Goal: Information Seeking & Learning: Stay updated

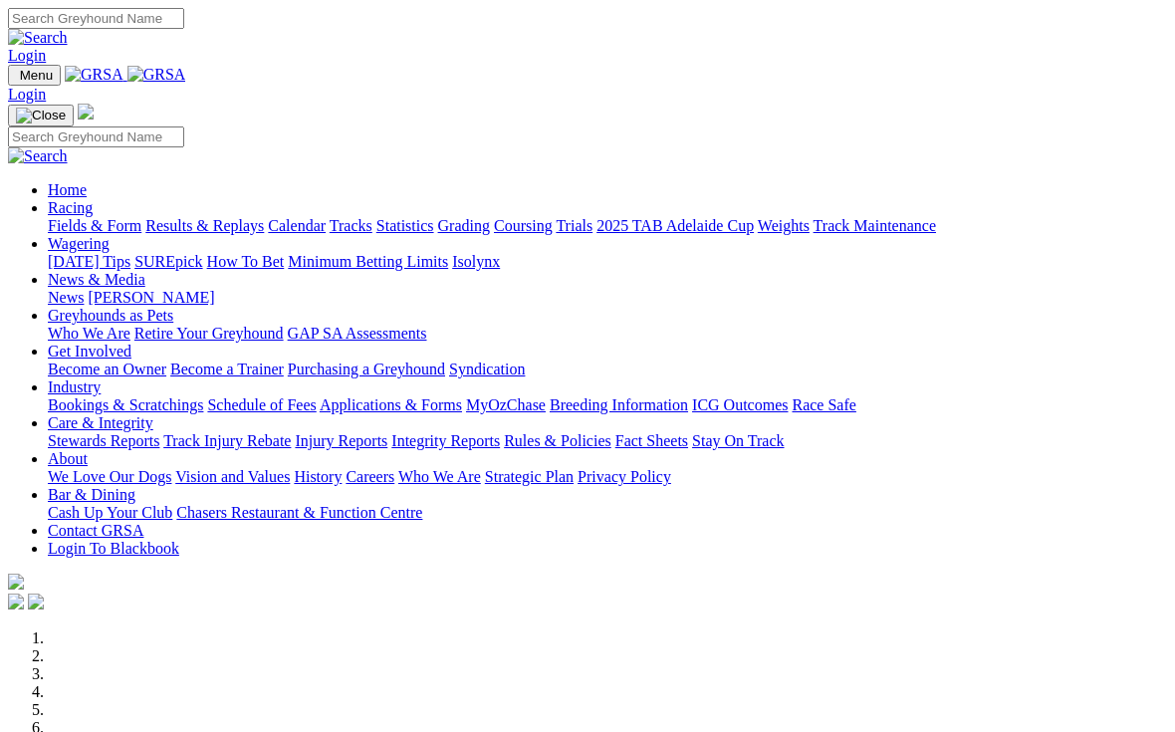
click at [93, 199] on link "Racing" at bounding box center [70, 207] width 45 height 17
click at [264, 217] on link "Results & Replays" at bounding box center [204, 225] width 119 height 17
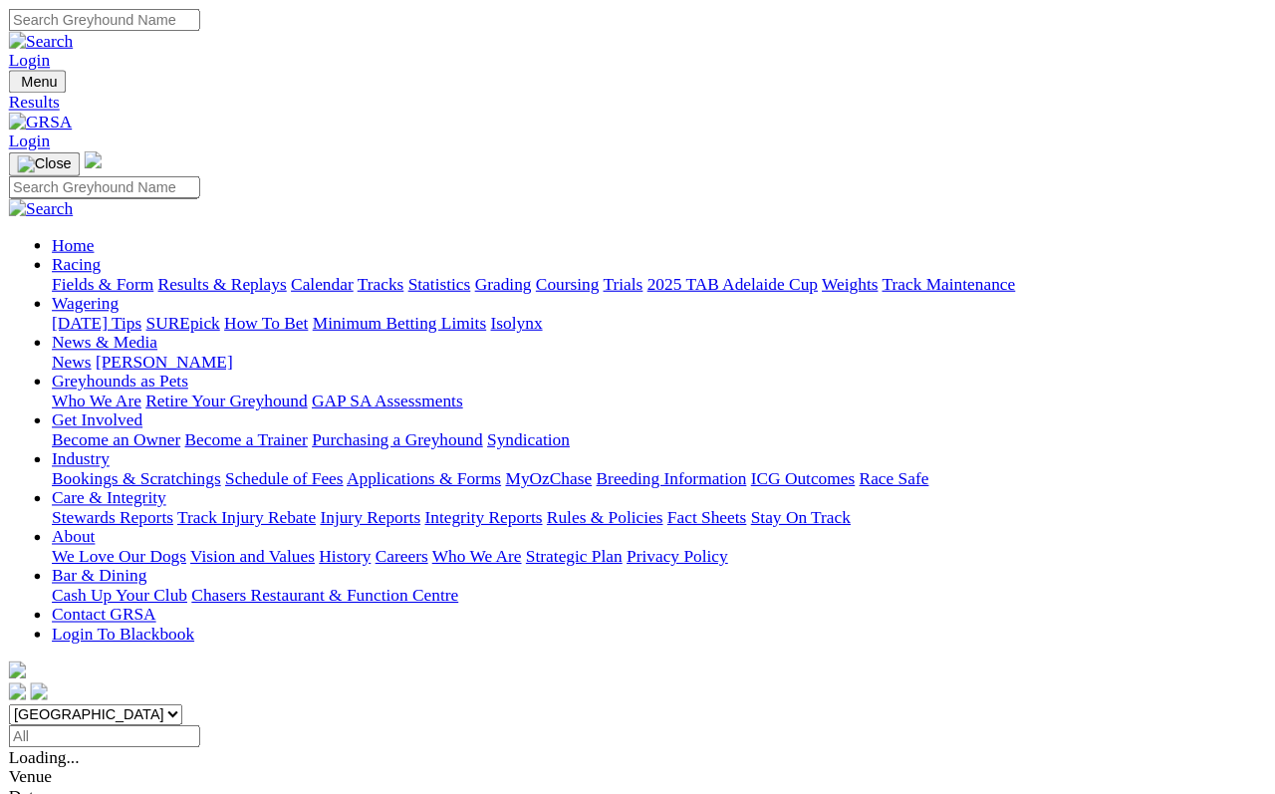
scroll to position [7, 0]
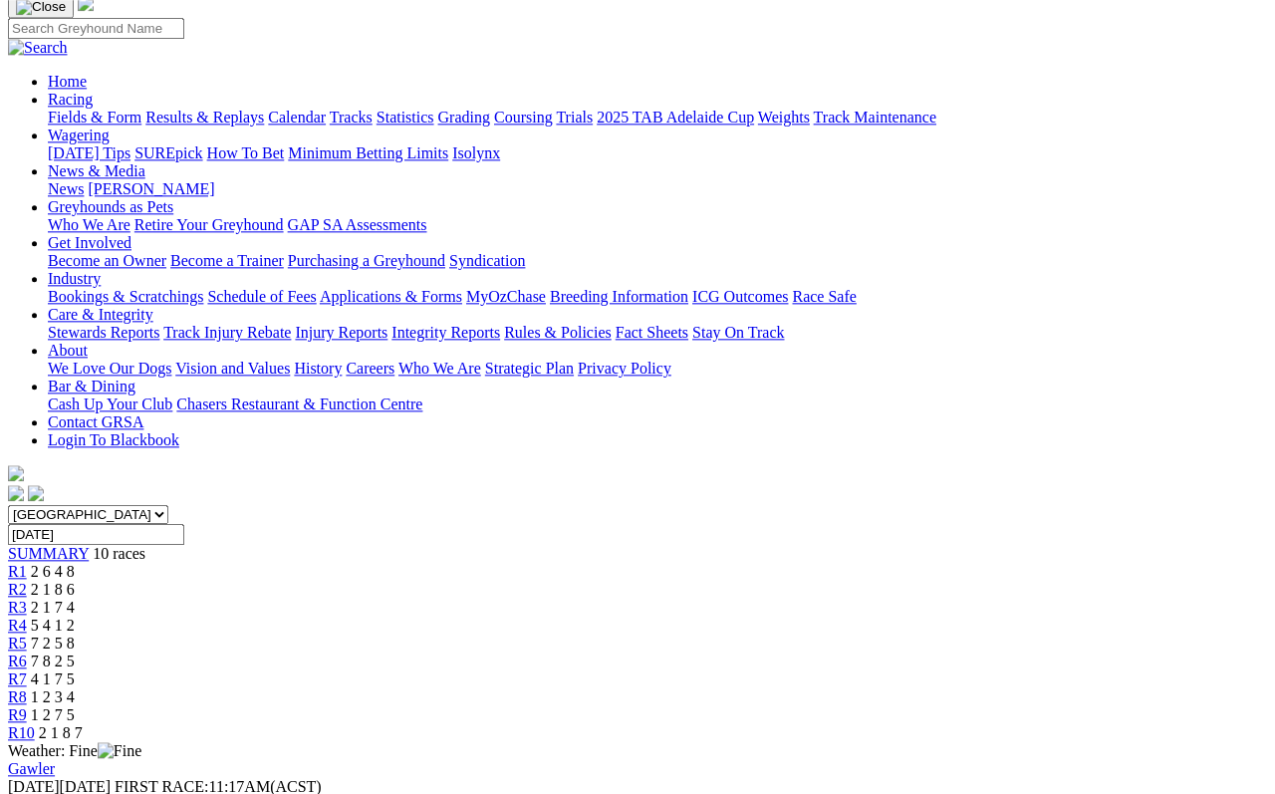
scroll to position [143, 0]
click at [381, 582] on div "R2 2 1 8 6" at bounding box center [637, 591] width 1259 height 18
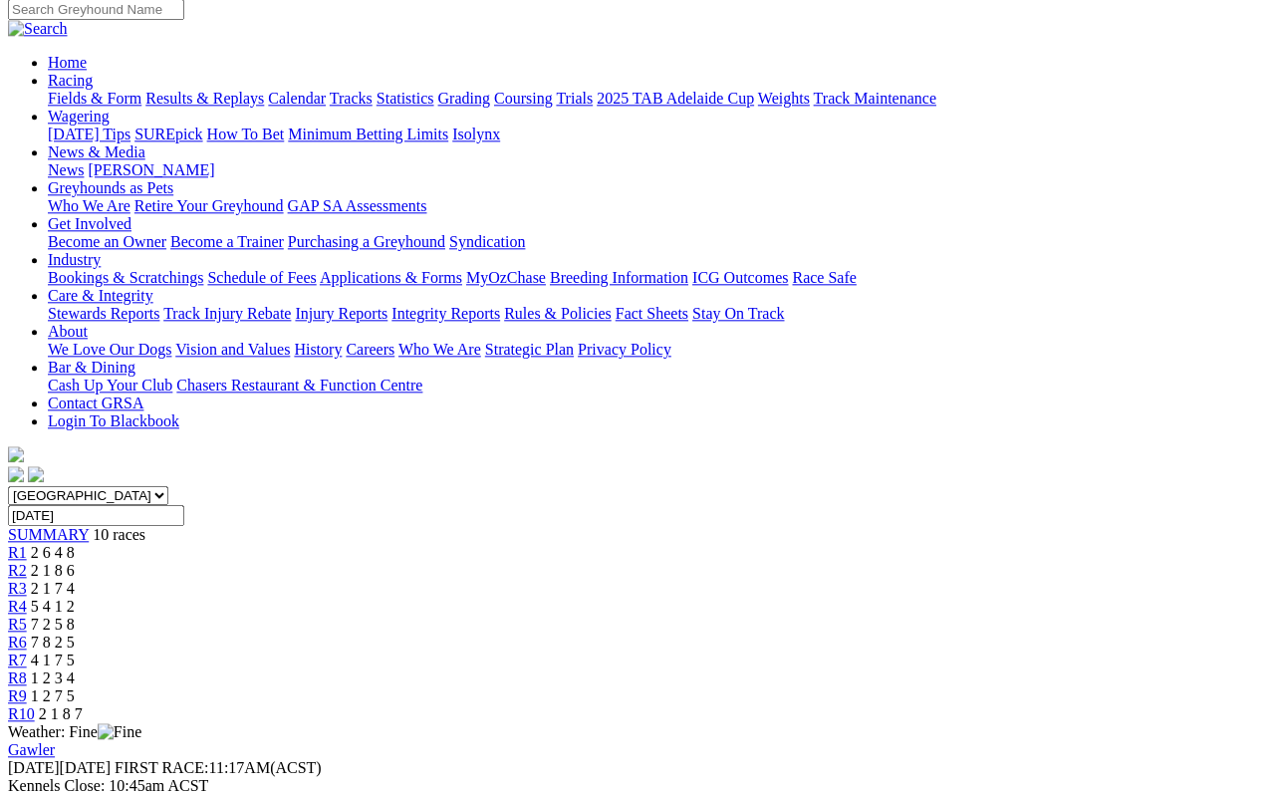
scroll to position [140, 0]
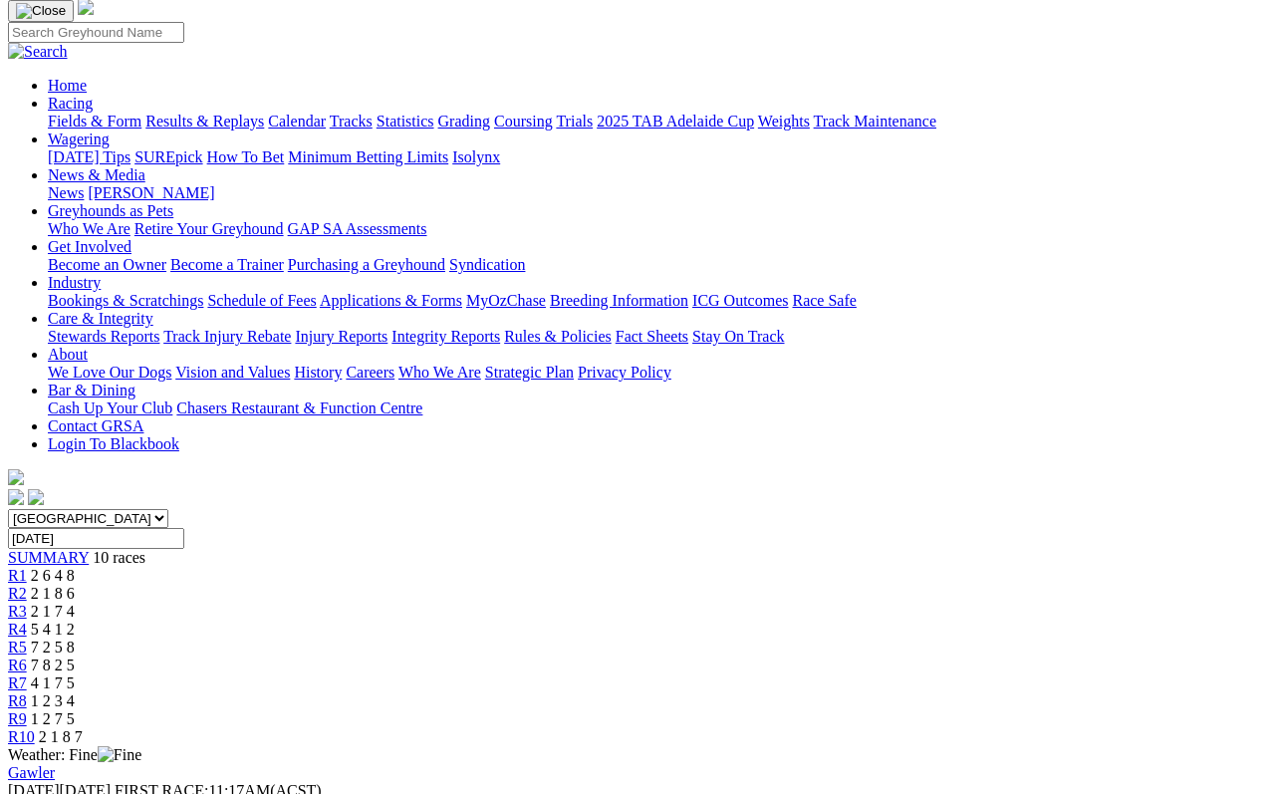
click at [75, 603] on span "2 1 7 4" at bounding box center [53, 611] width 44 height 17
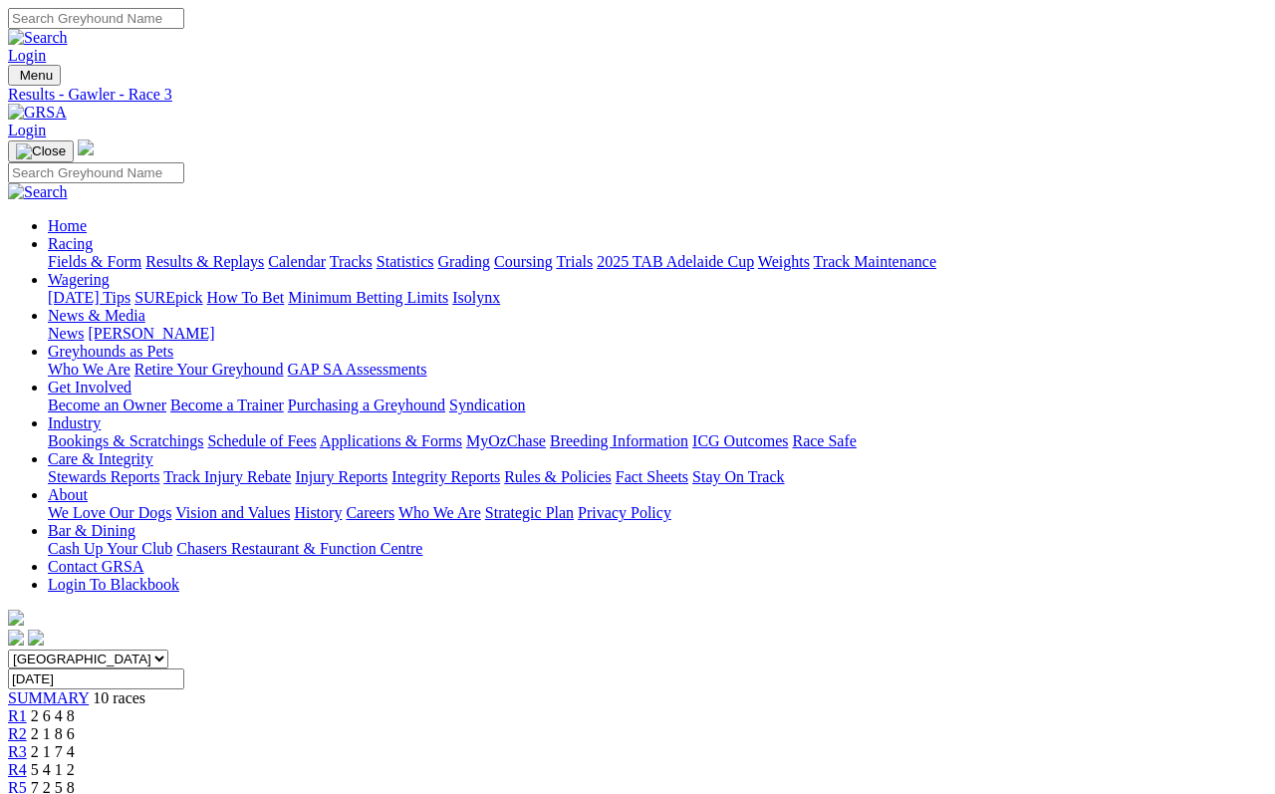
click at [27, 761] on span "R4" at bounding box center [17, 769] width 19 height 17
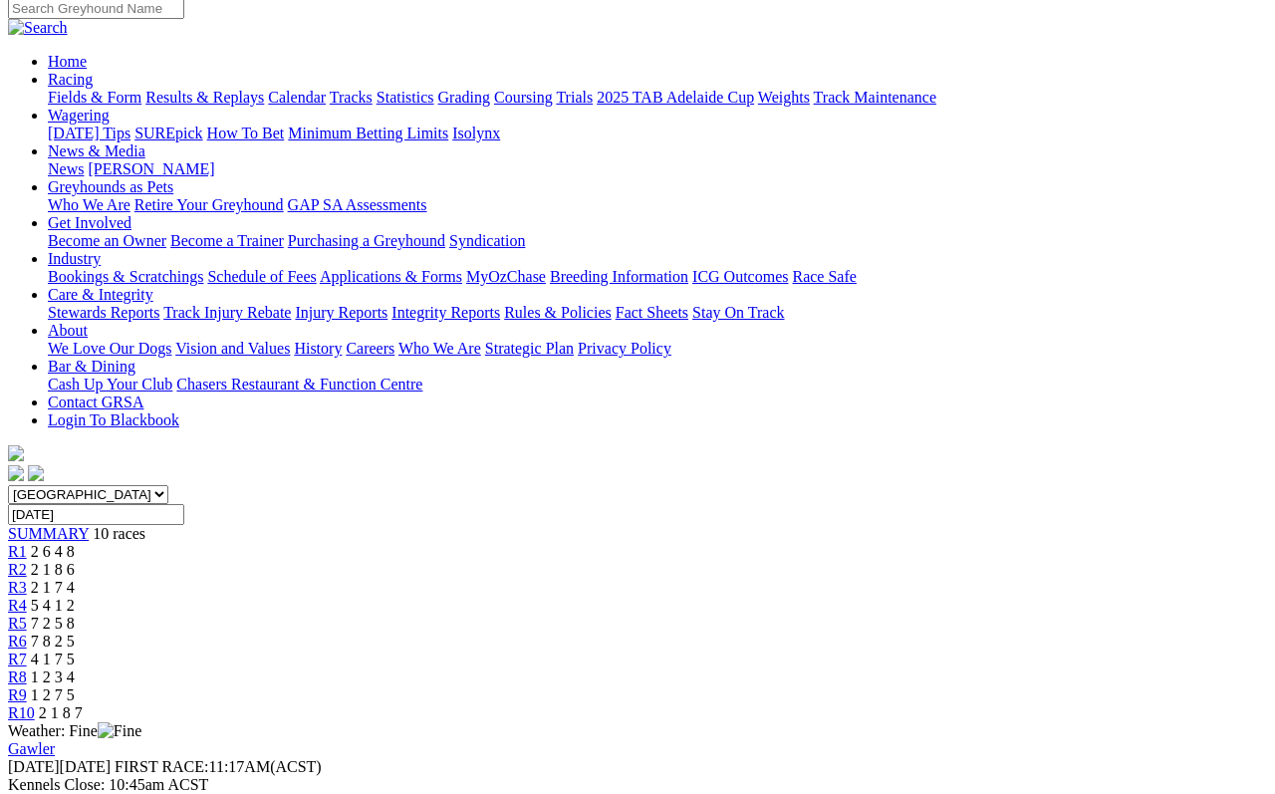
scroll to position [154, 0]
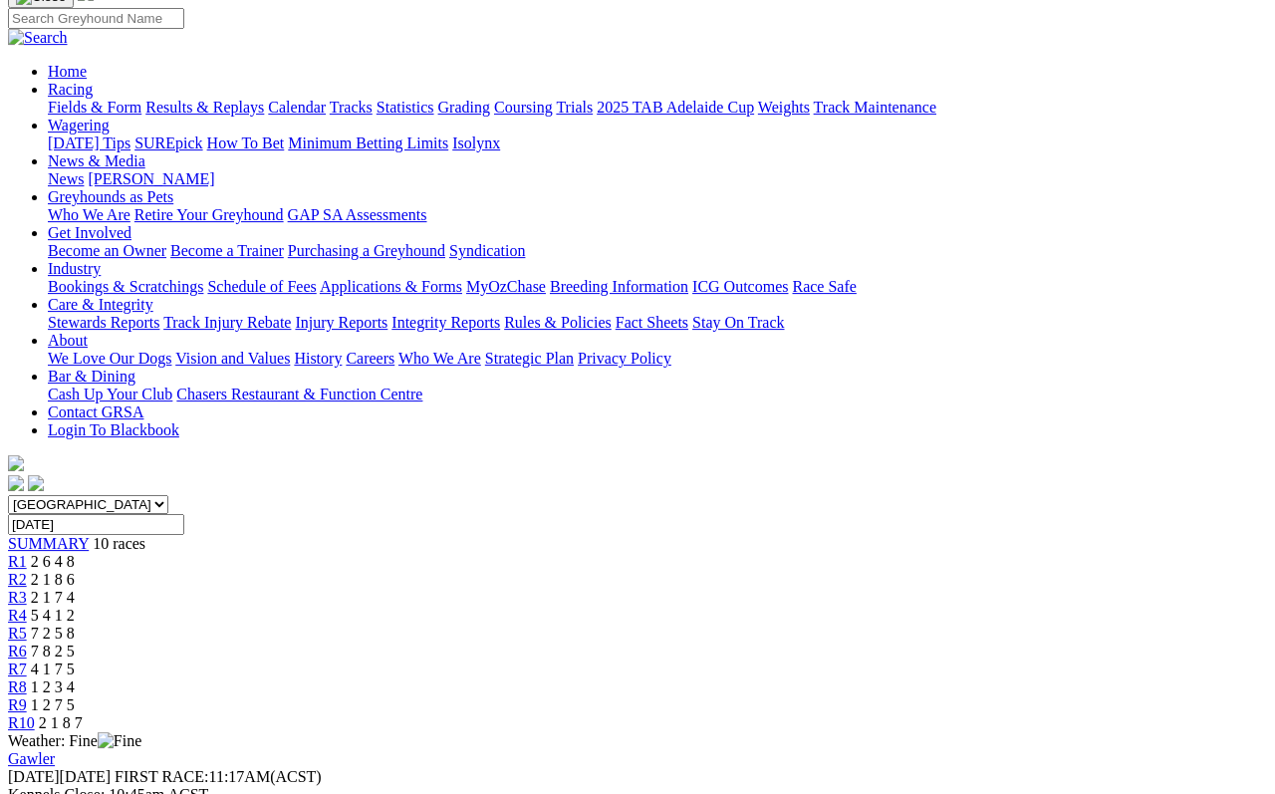
click at [27, 624] on span "R5" at bounding box center [17, 632] width 19 height 17
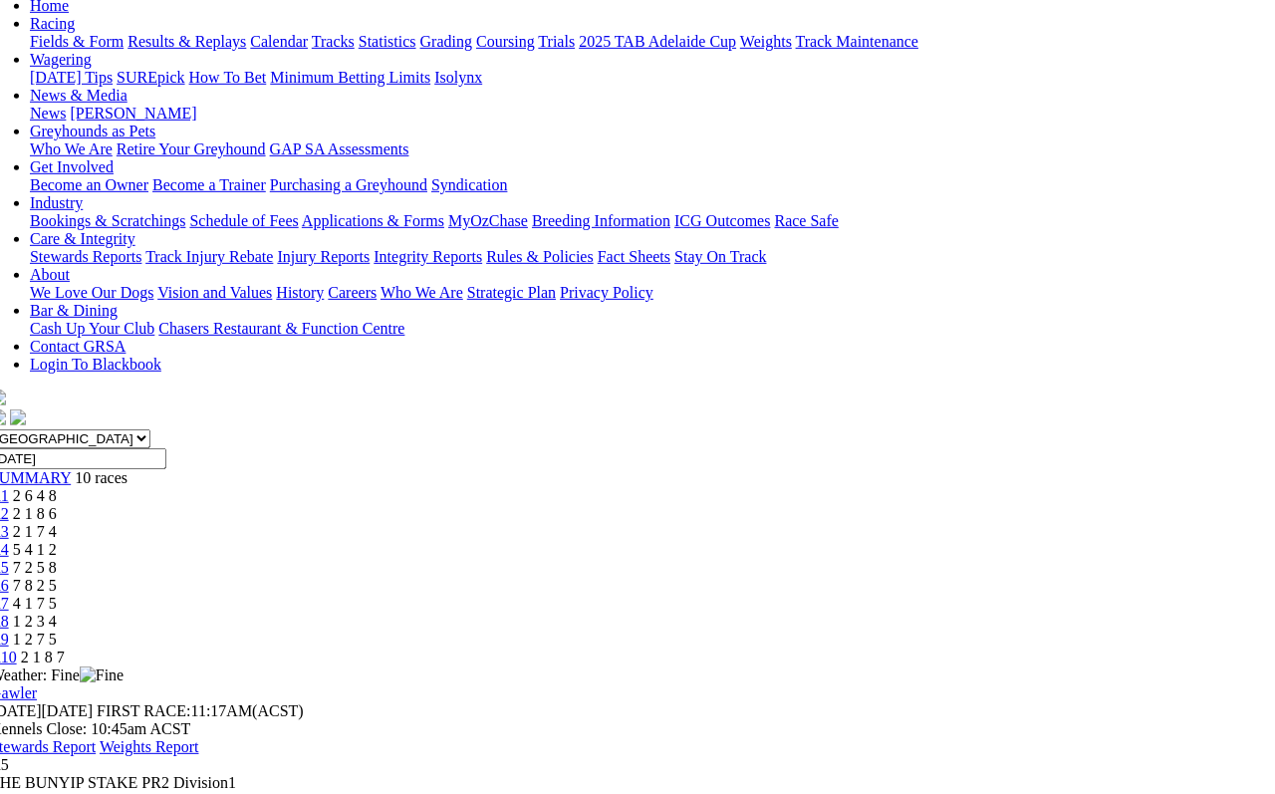
scroll to position [189, 12]
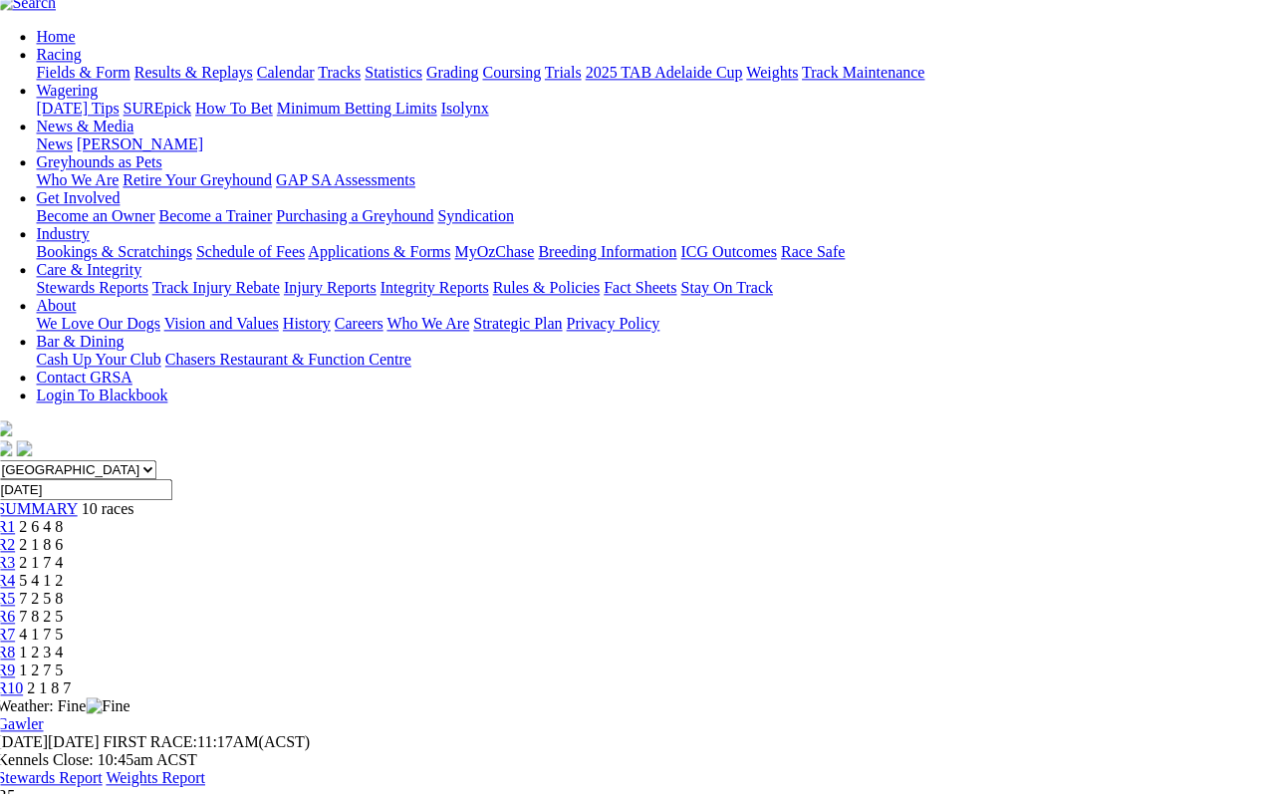
click at [15, 608] on span "R6" at bounding box center [5, 616] width 19 height 17
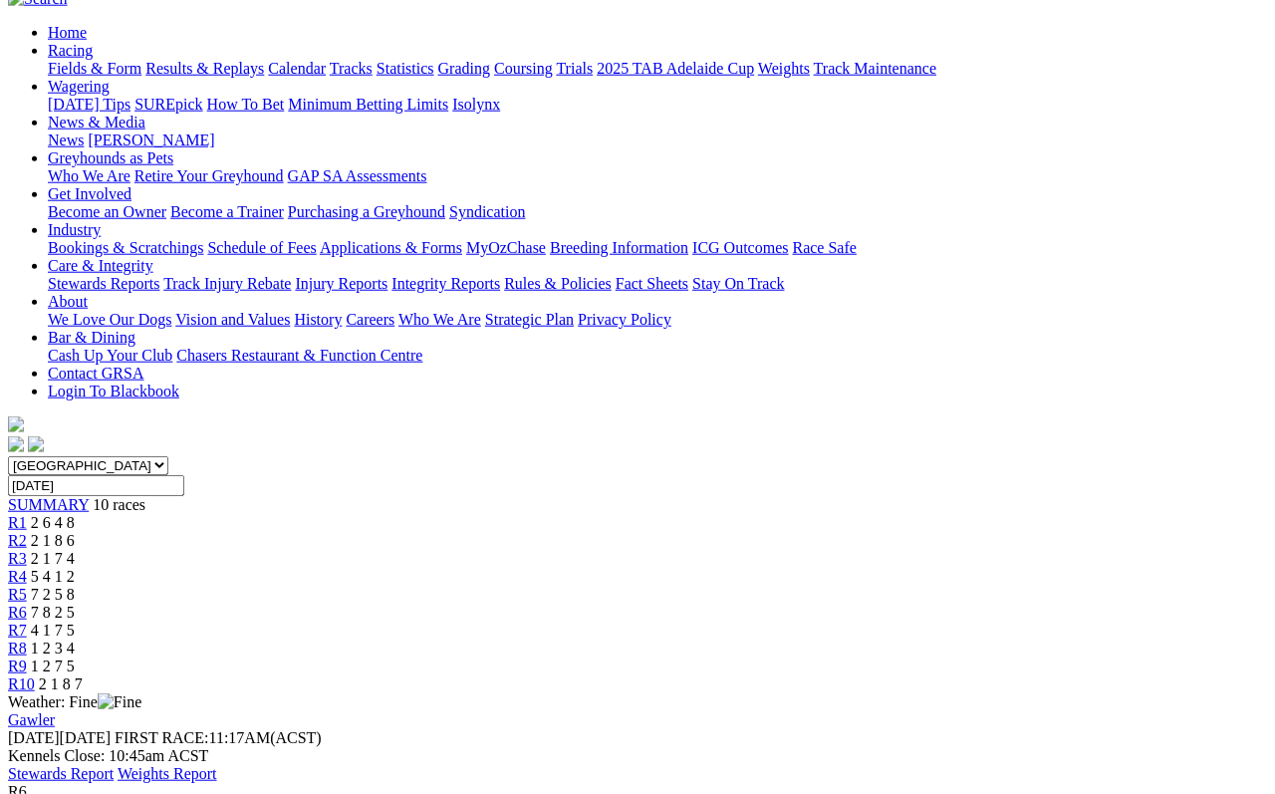
scroll to position [188, 0]
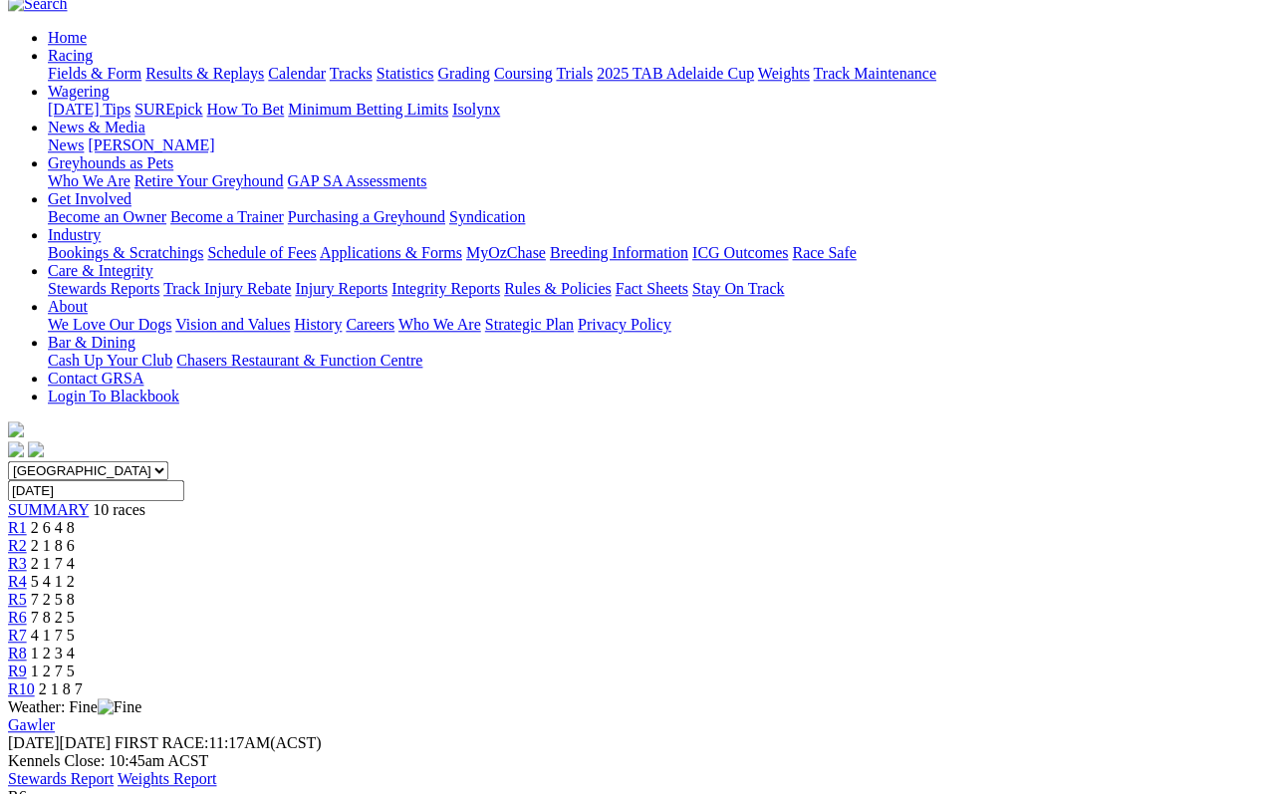
click at [27, 626] on span "R7" at bounding box center [17, 634] width 19 height 17
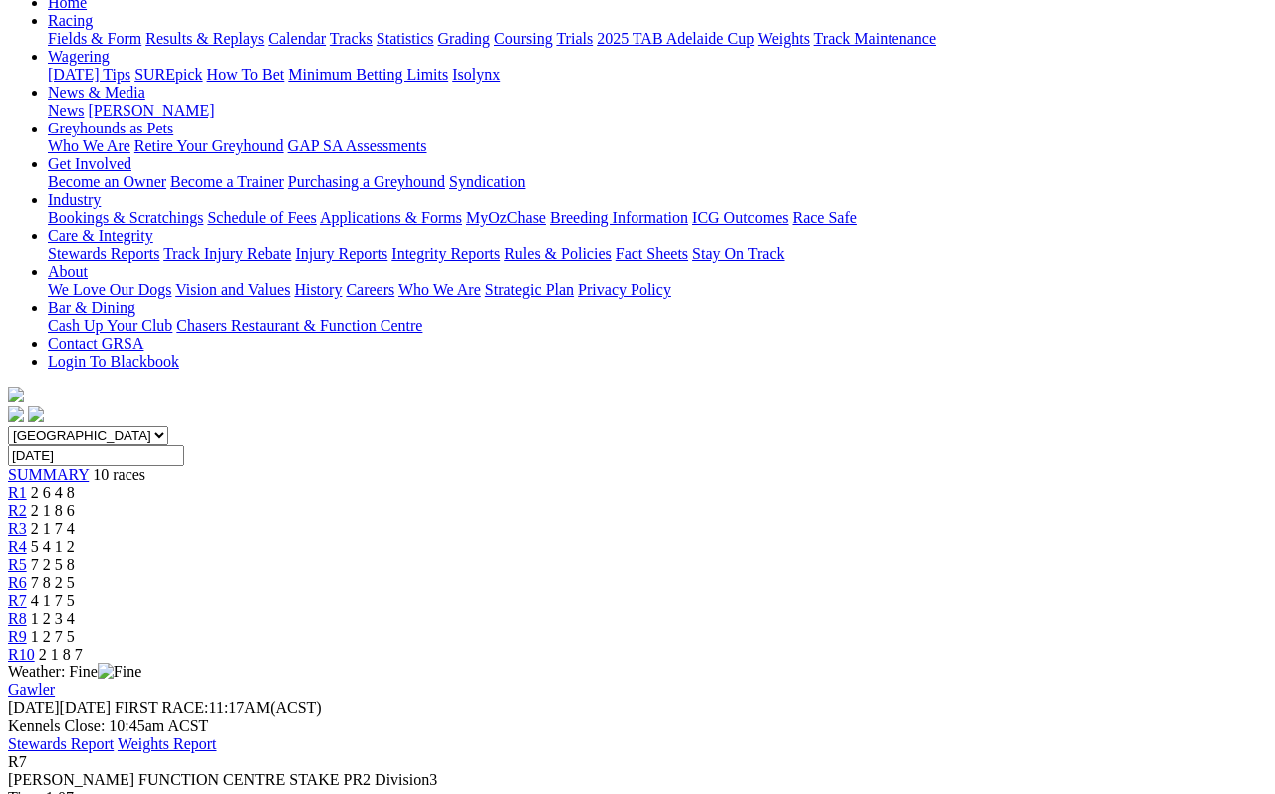
scroll to position [217, 0]
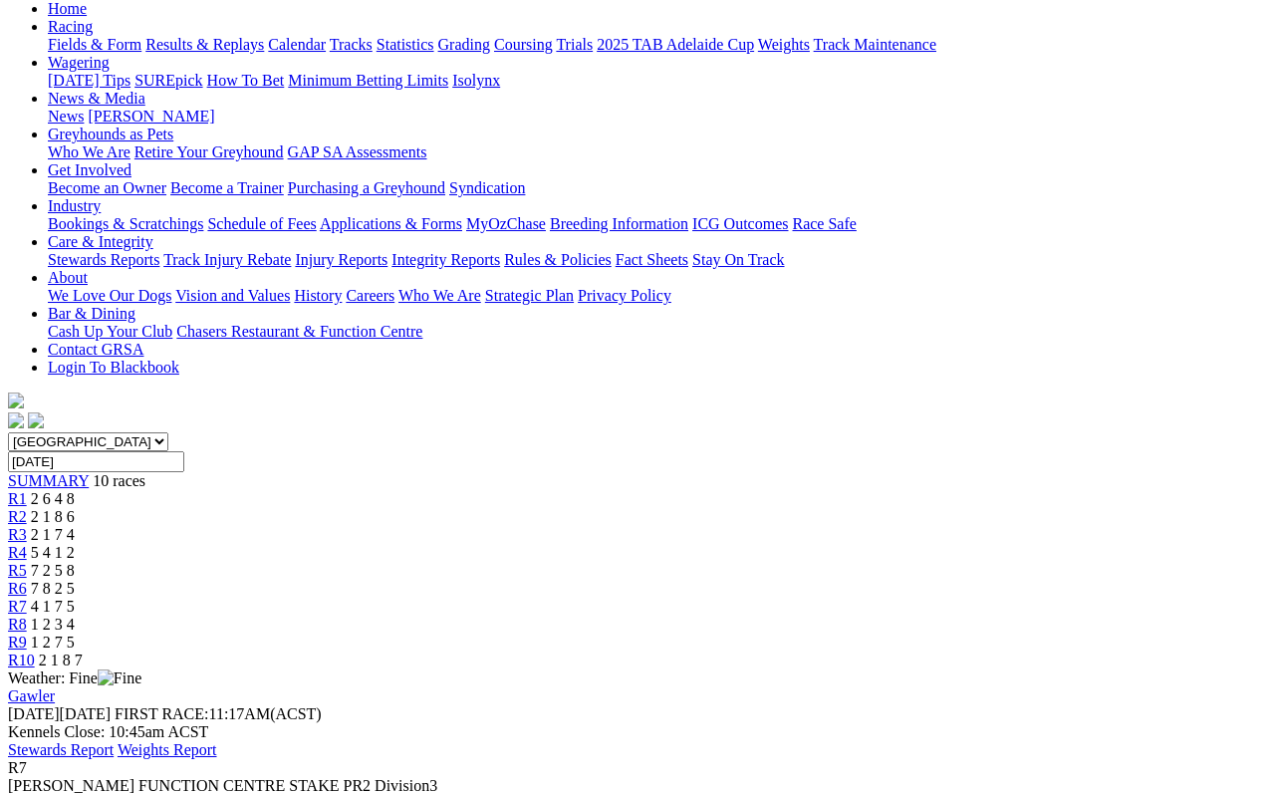
click at [27, 616] on span "R8" at bounding box center [17, 624] width 19 height 17
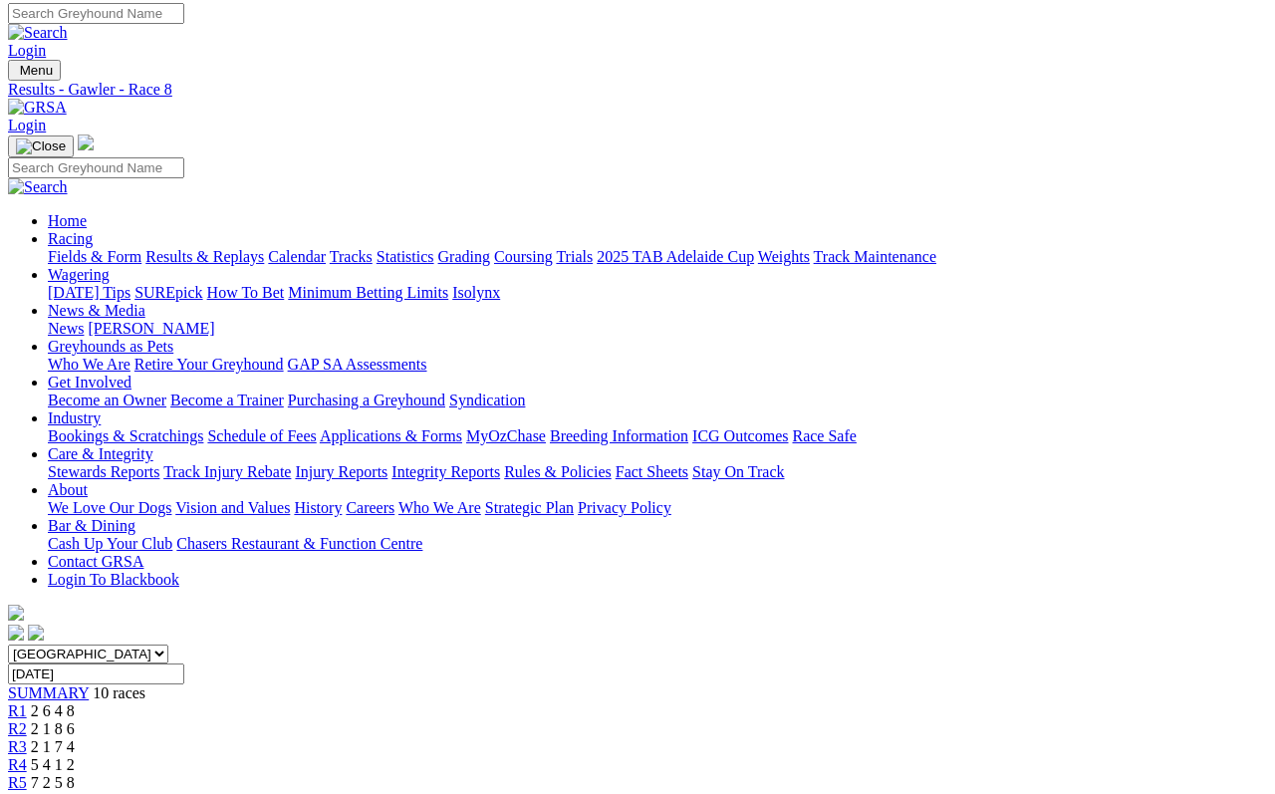
scroll to position [3, 0]
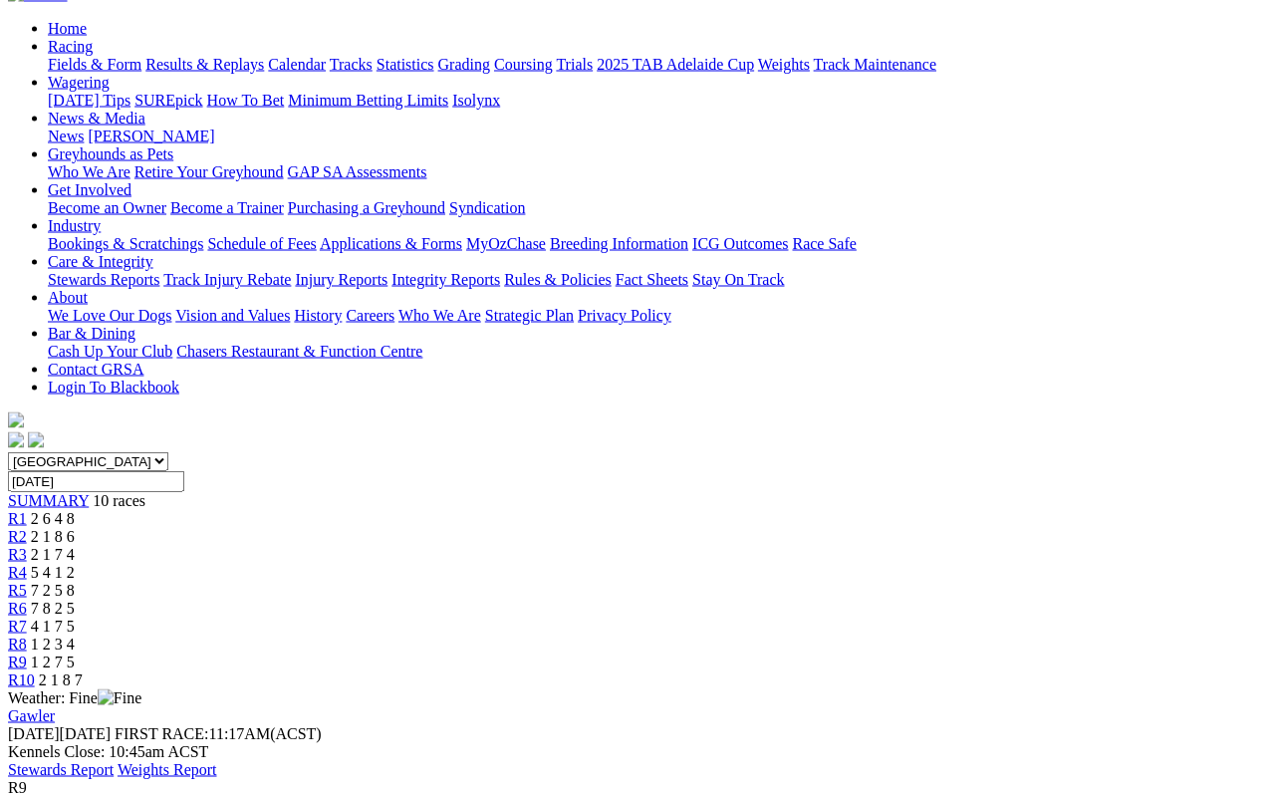
scroll to position [191, 0]
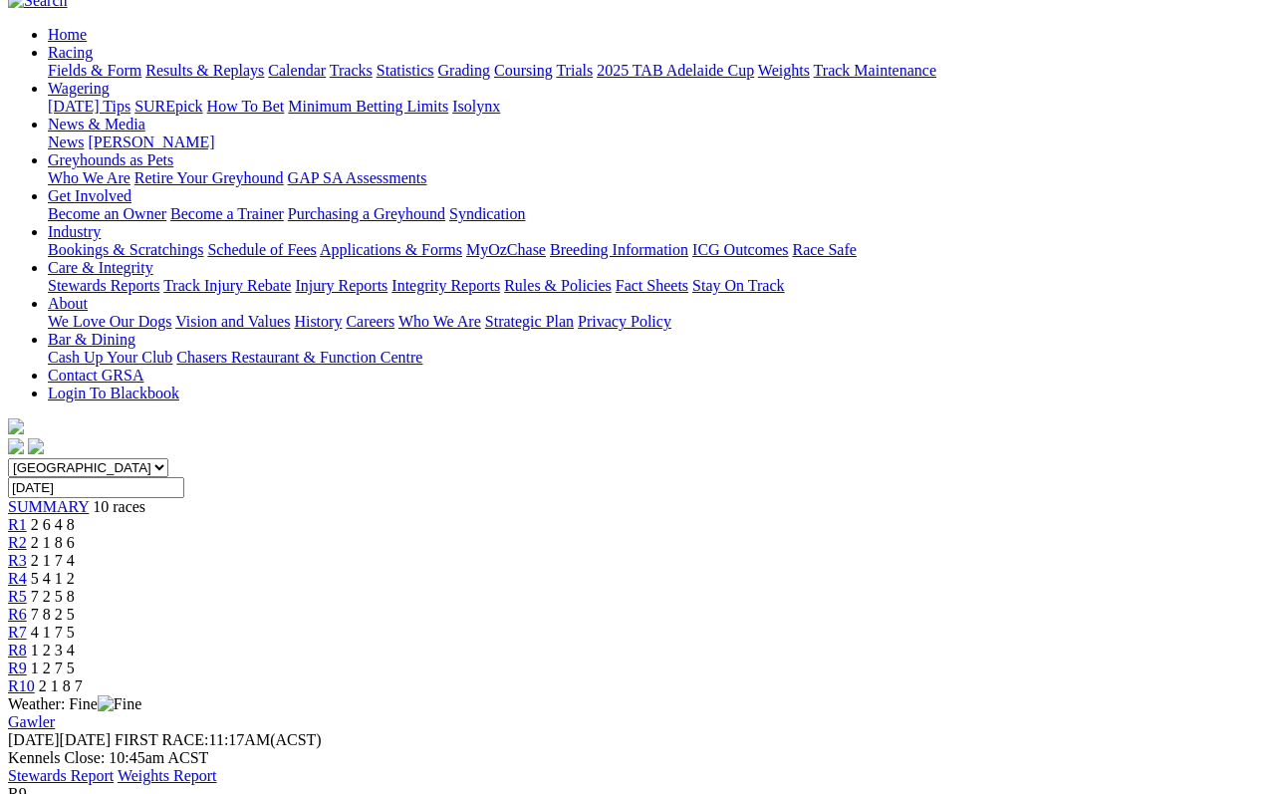
click at [35, 677] on link "R10" at bounding box center [21, 685] width 27 height 17
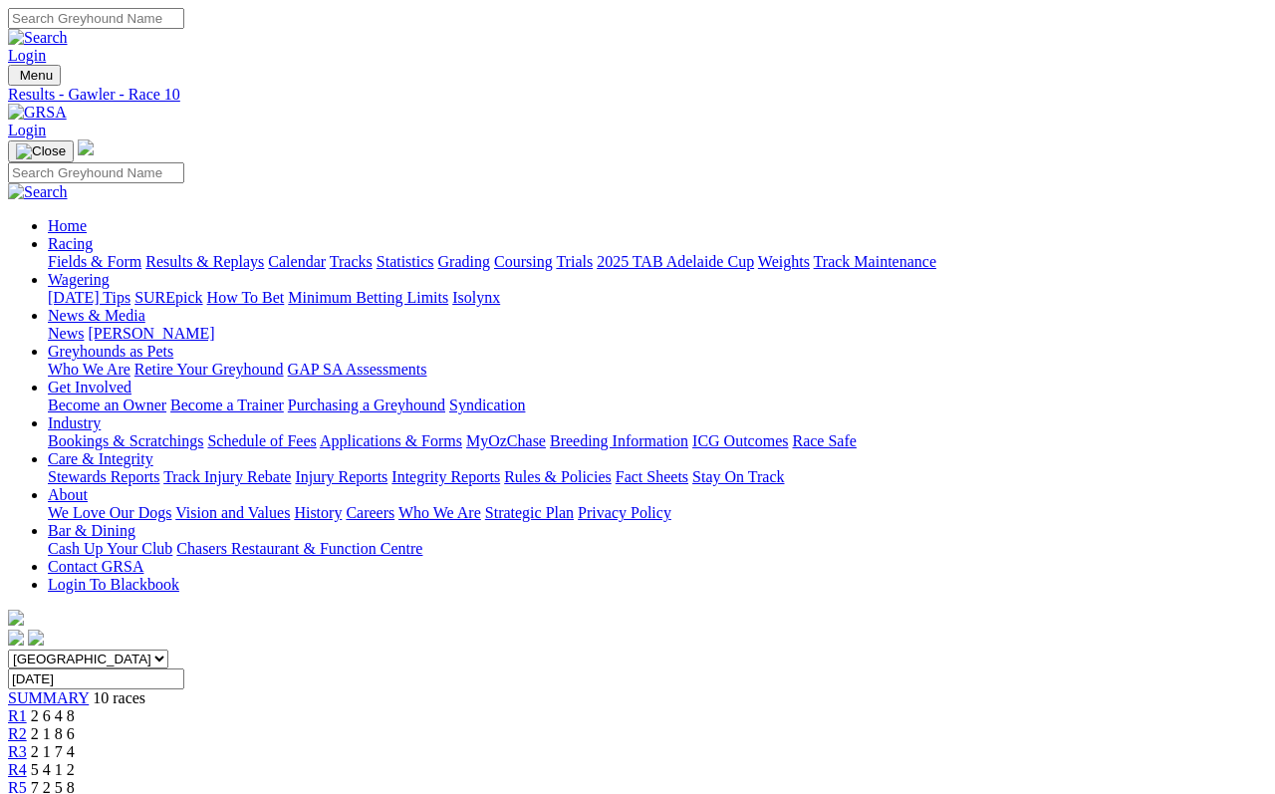
click at [264, 253] on link "Results & Replays" at bounding box center [204, 261] width 119 height 17
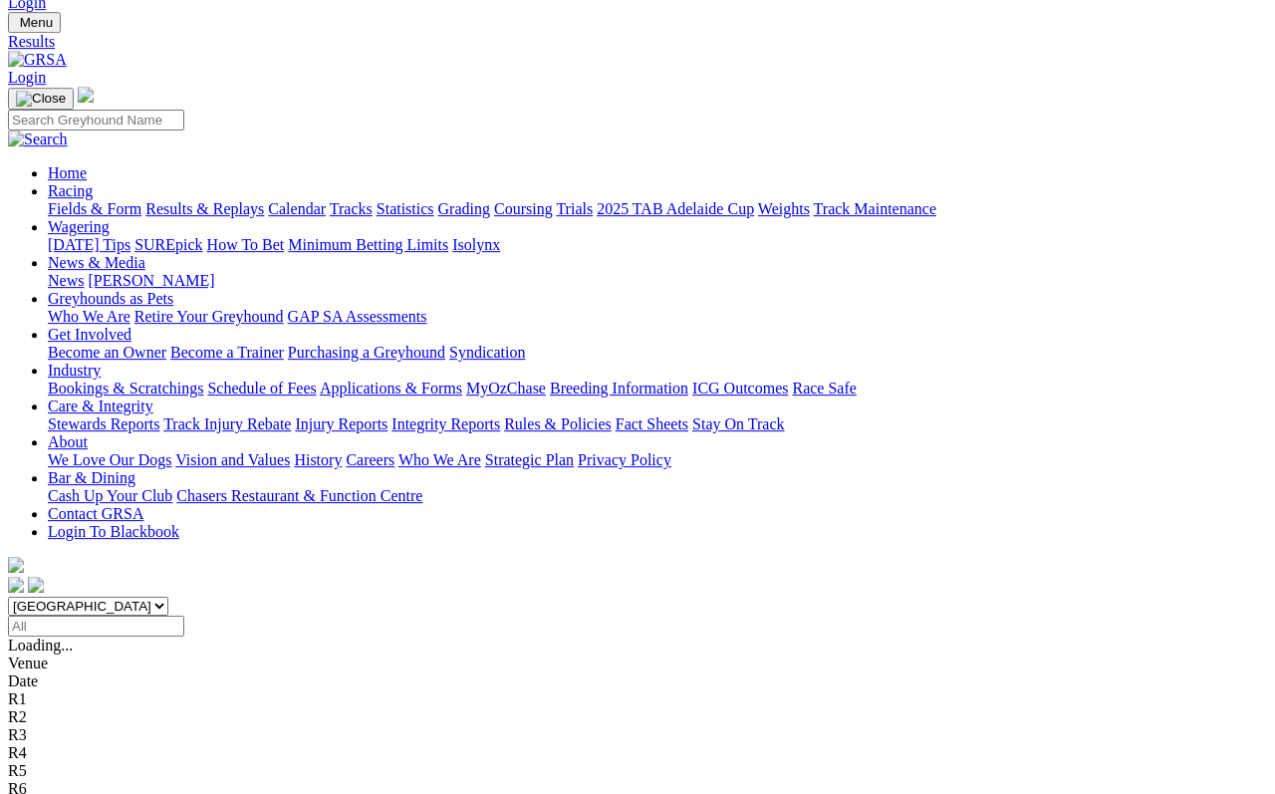
scroll to position [58, 0]
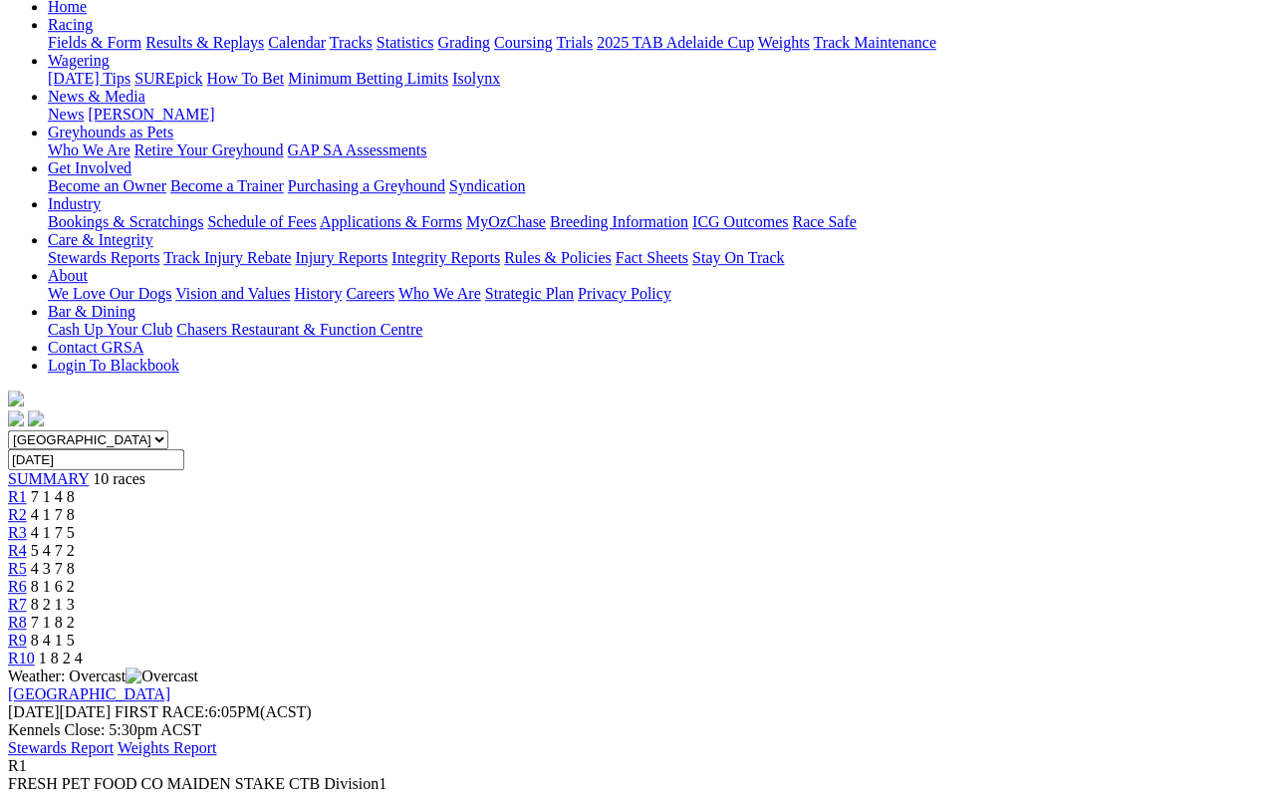
scroll to position [219, 0]
click at [27, 506] on link "R2" at bounding box center [17, 514] width 19 height 17
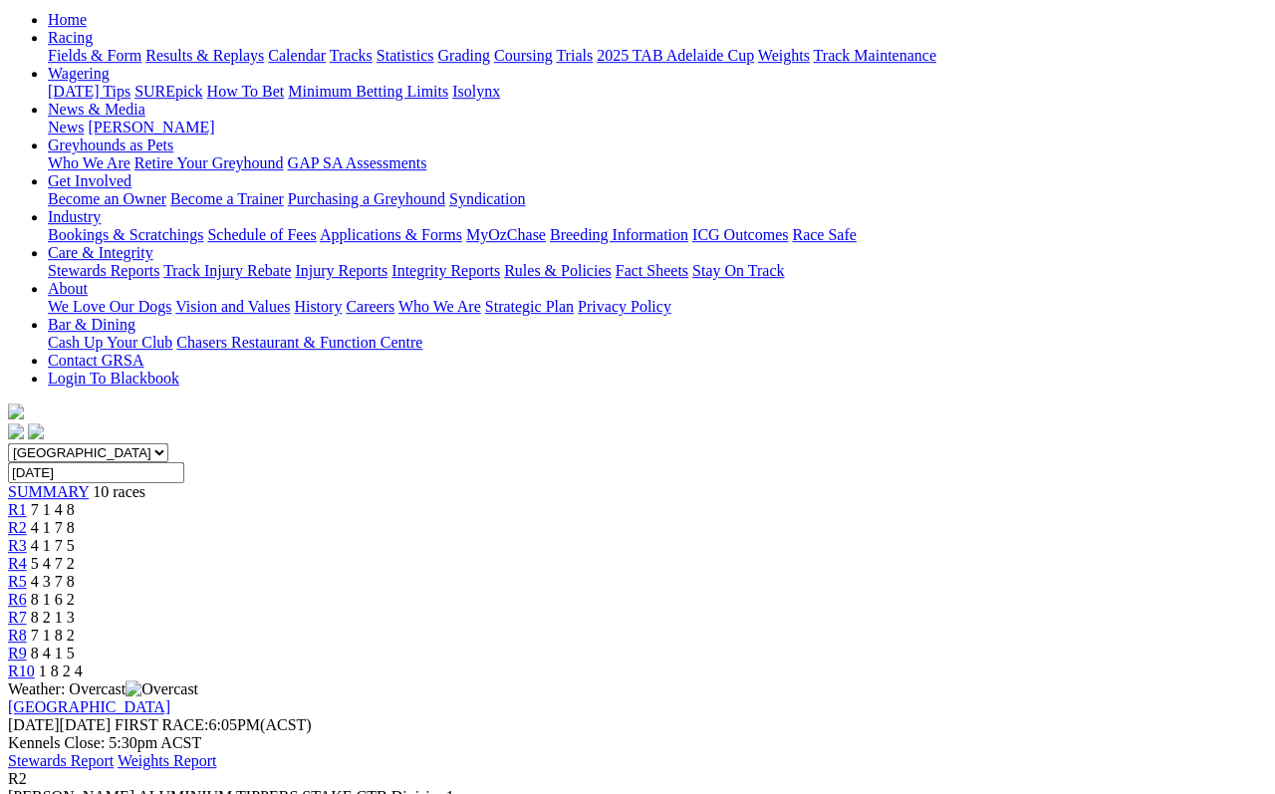
scroll to position [205, 0]
click at [75, 538] on span "4 1 7 5" at bounding box center [53, 546] width 44 height 17
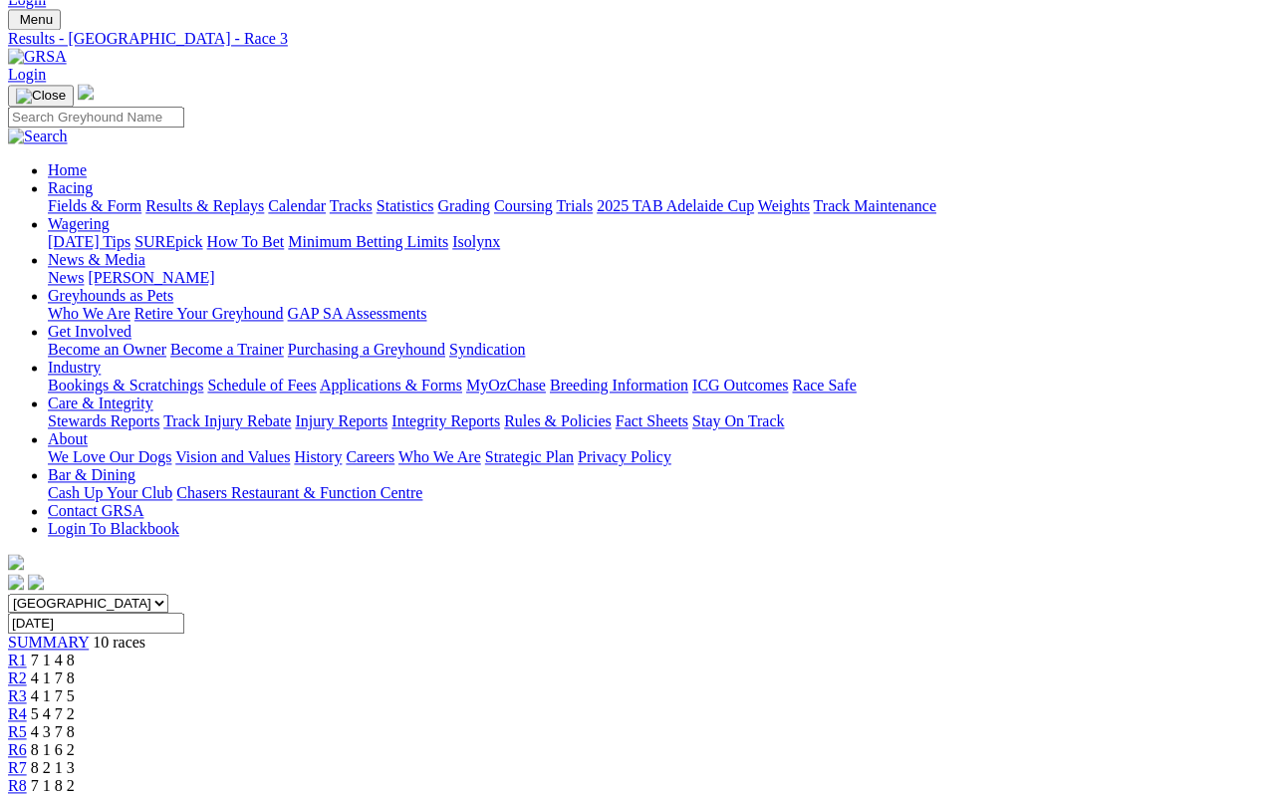
scroll to position [50, 0]
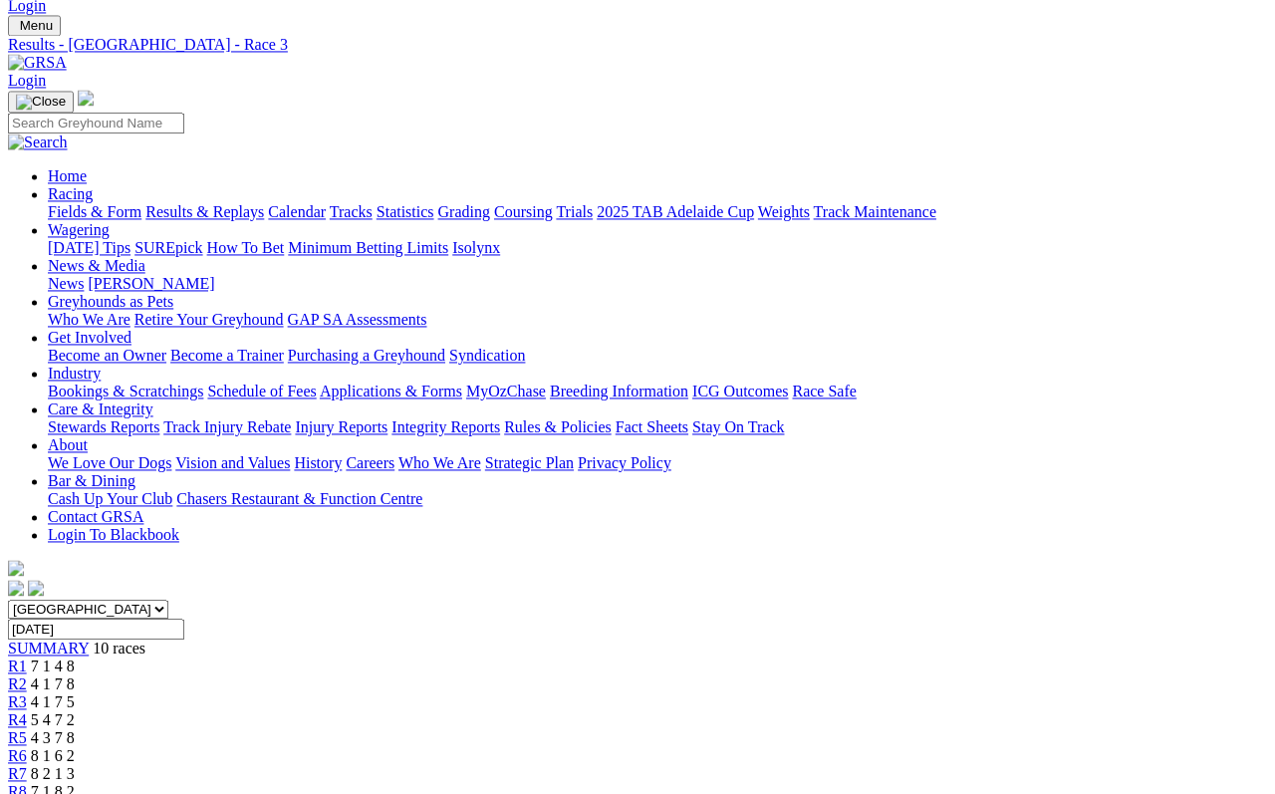
click at [27, 711] on span "R4" at bounding box center [17, 719] width 19 height 17
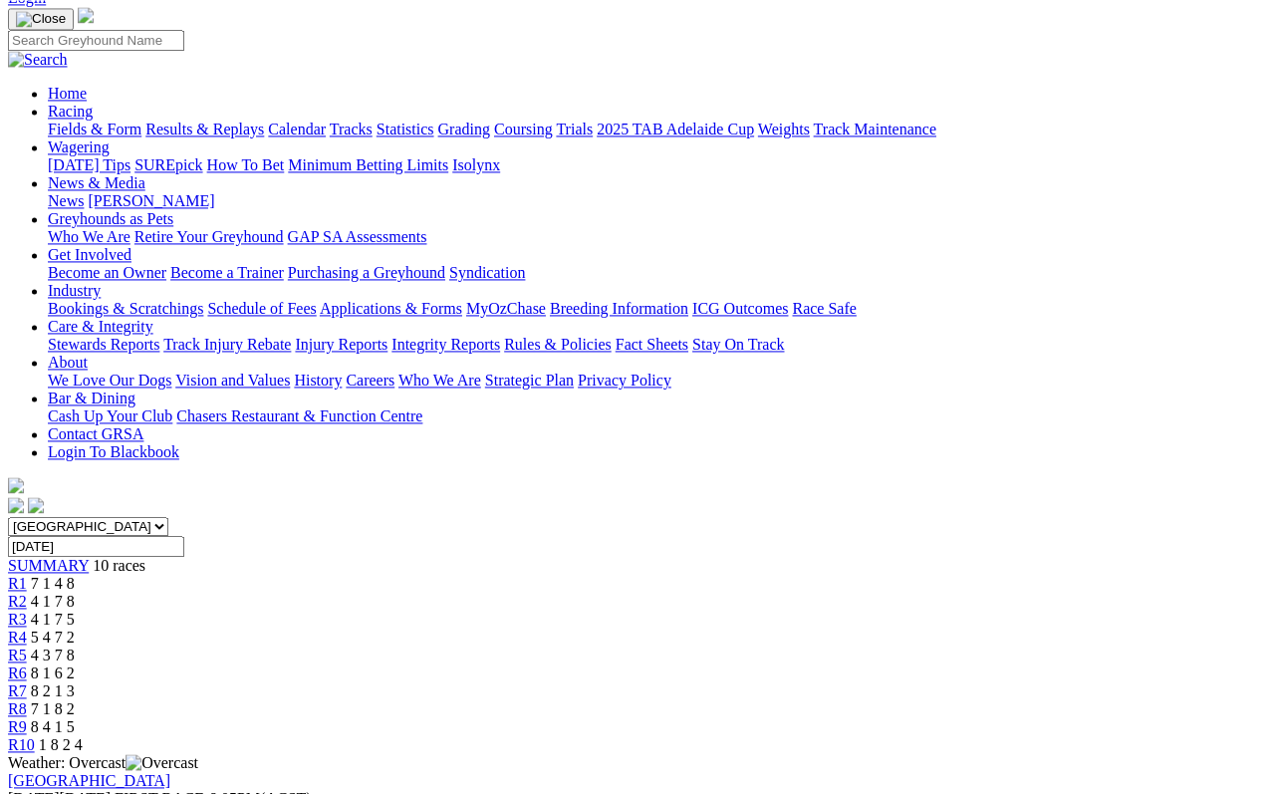
scroll to position [128, 0]
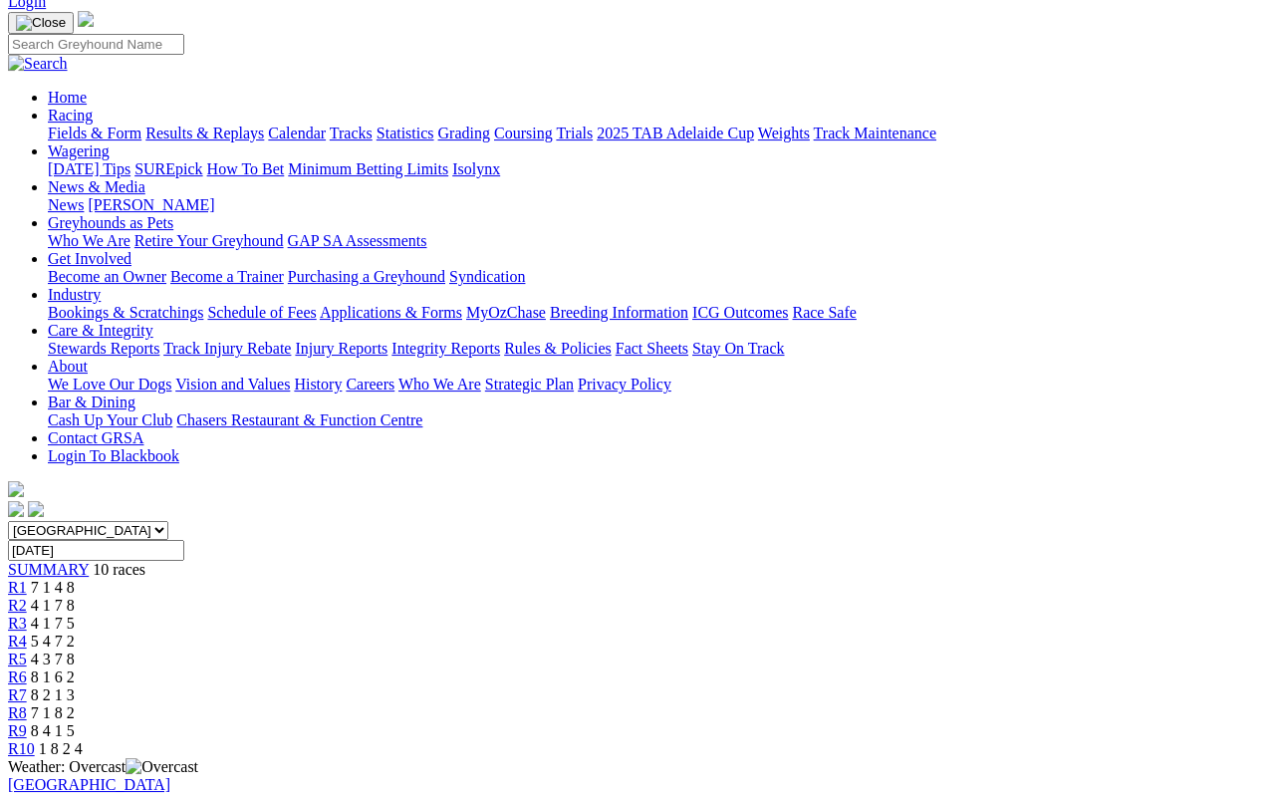
click at [27, 650] on link "R5" at bounding box center [17, 658] width 19 height 17
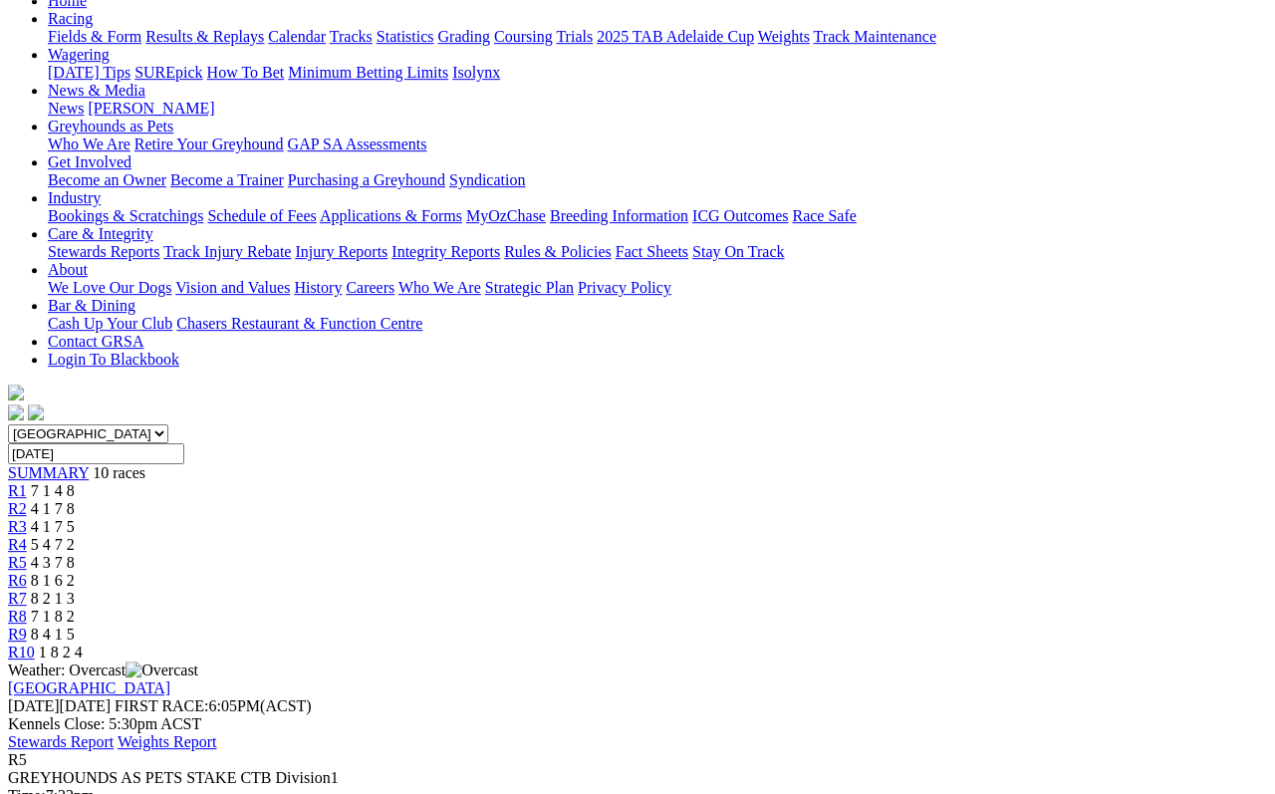
scroll to position [224, 0]
click at [27, 573] on link "R6" at bounding box center [17, 581] width 19 height 17
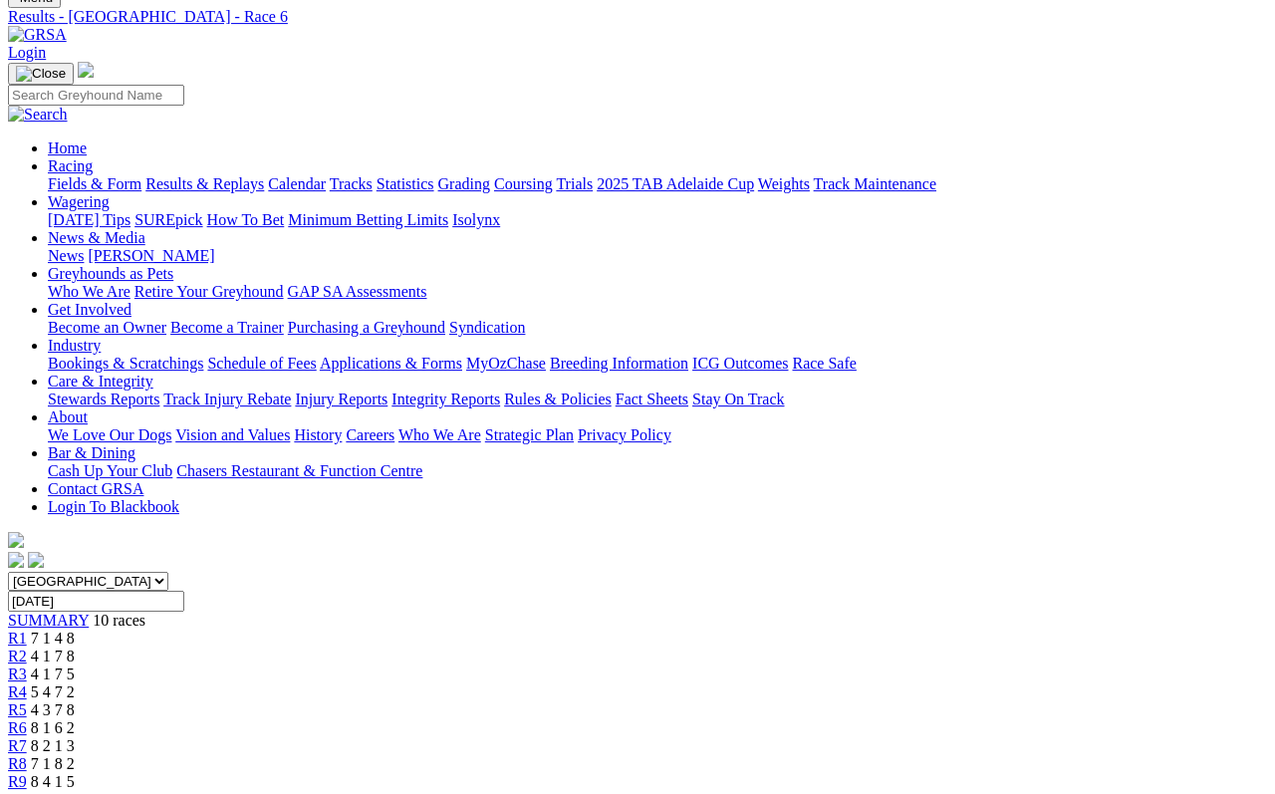
scroll to position [46, 0]
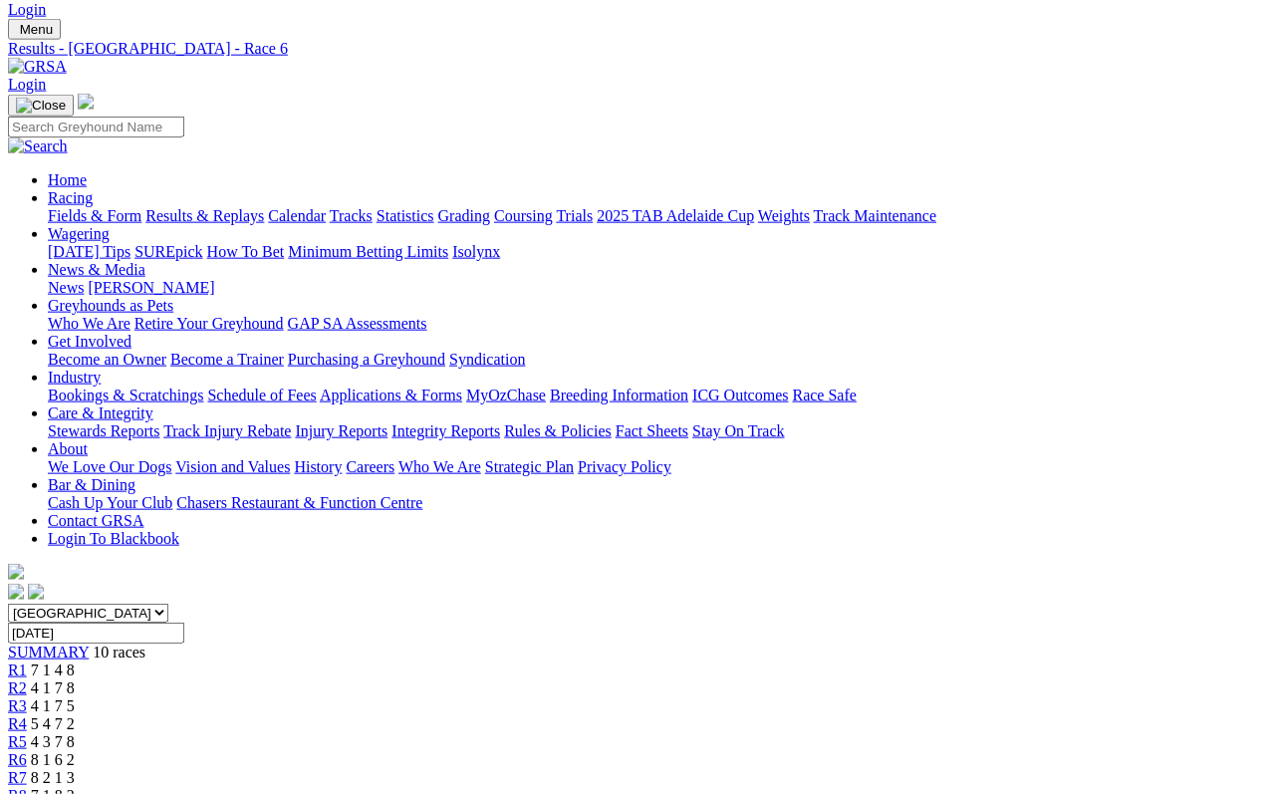
click at [27, 769] on span "R7" at bounding box center [17, 777] width 19 height 17
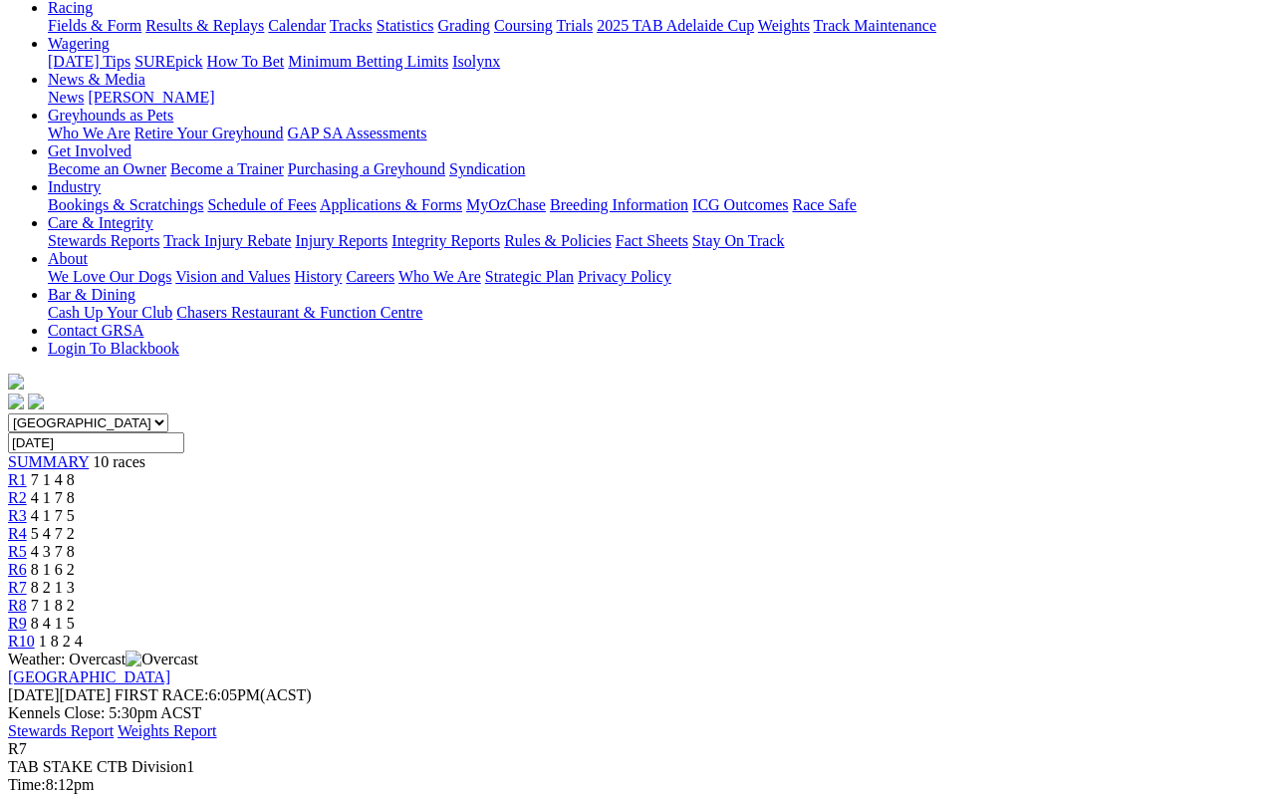
scroll to position [229, 0]
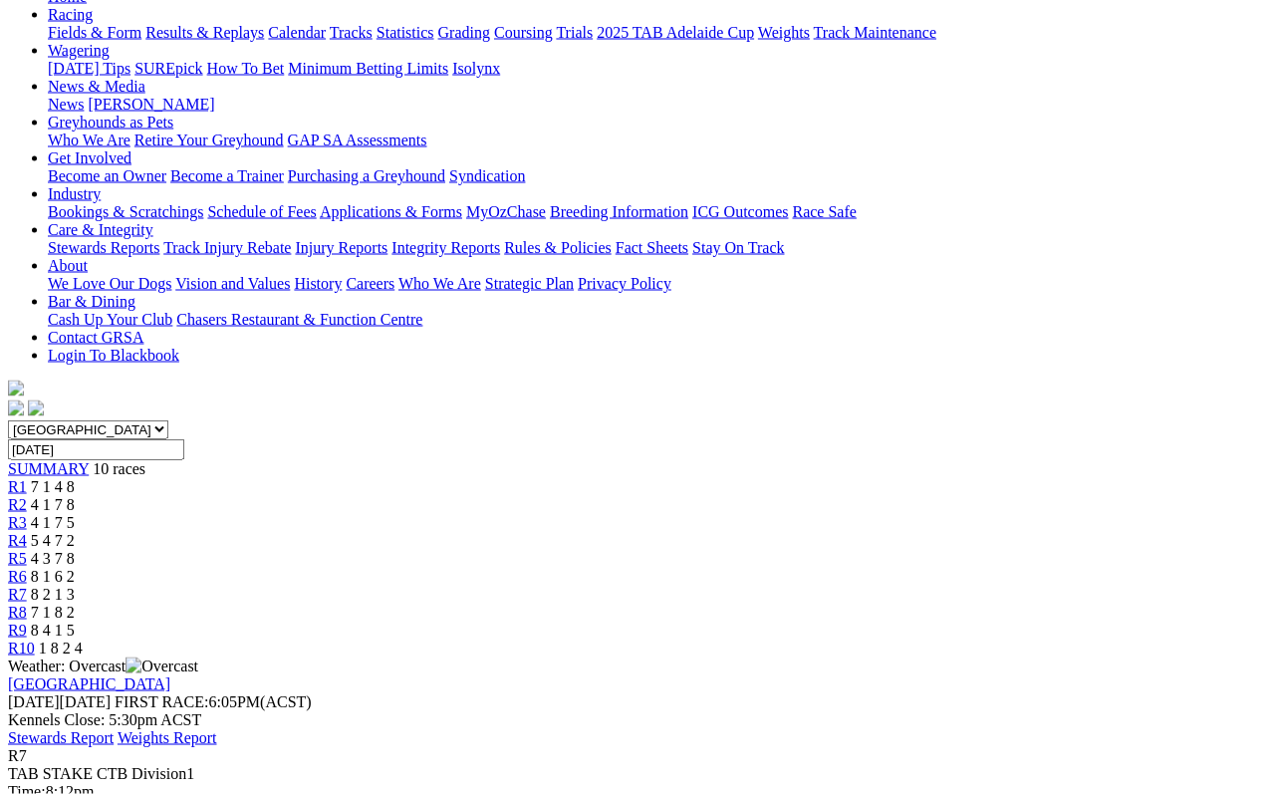
click at [27, 604] on span "R8" at bounding box center [17, 612] width 19 height 17
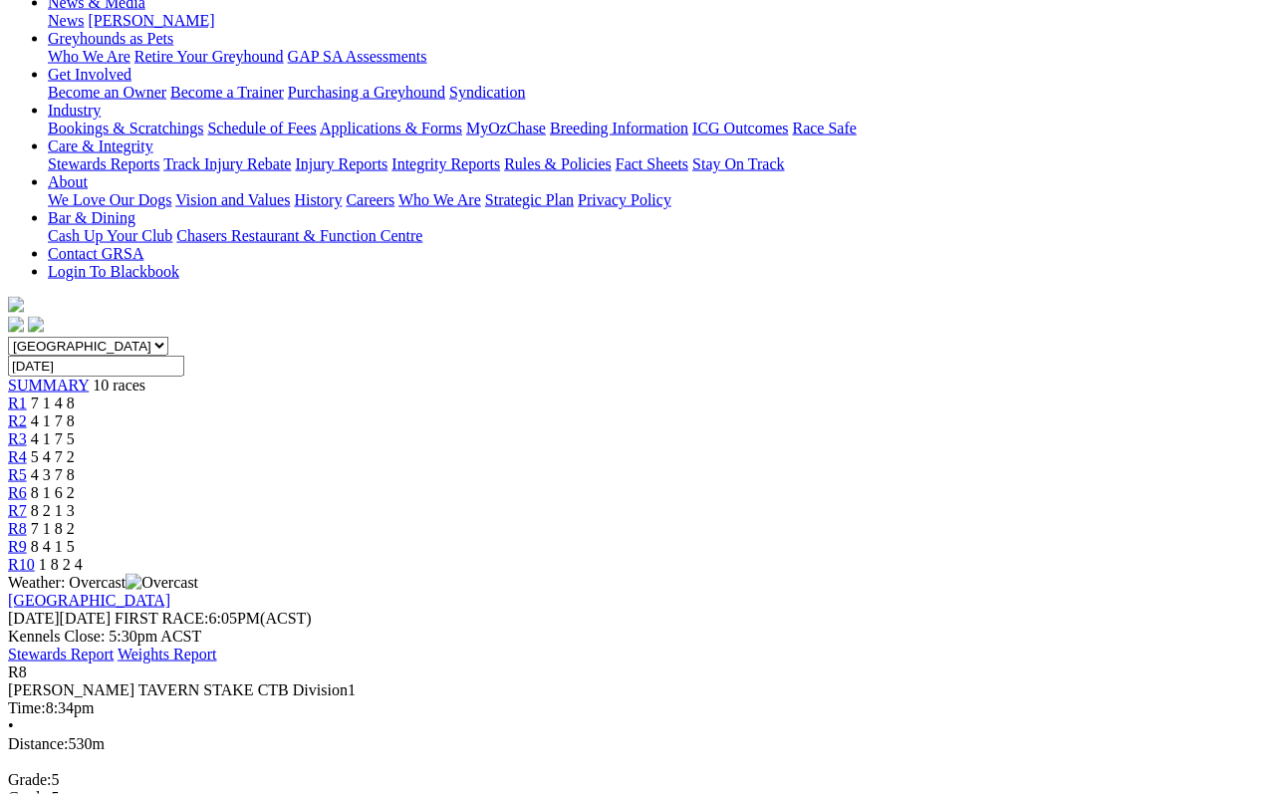
scroll to position [258, 0]
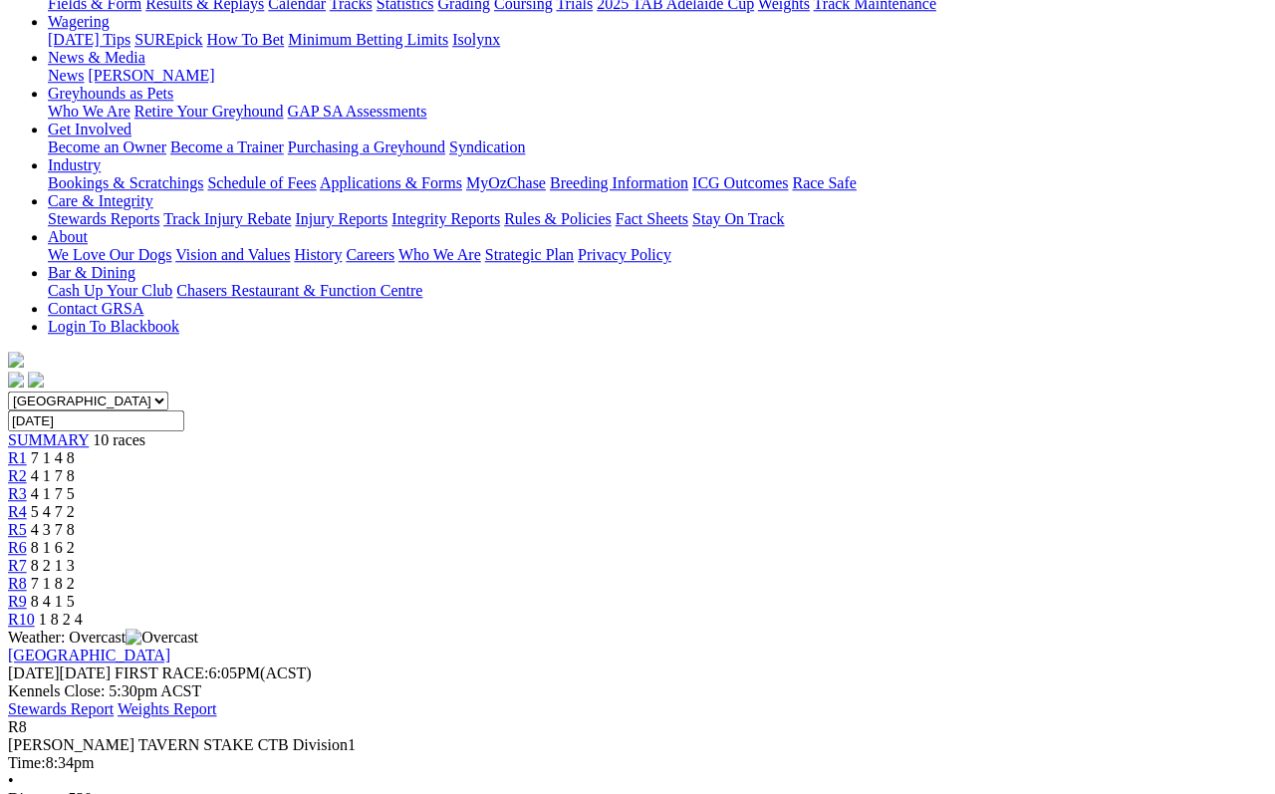
click at [27, 593] on link "R9" at bounding box center [17, 601] width 19 height 17
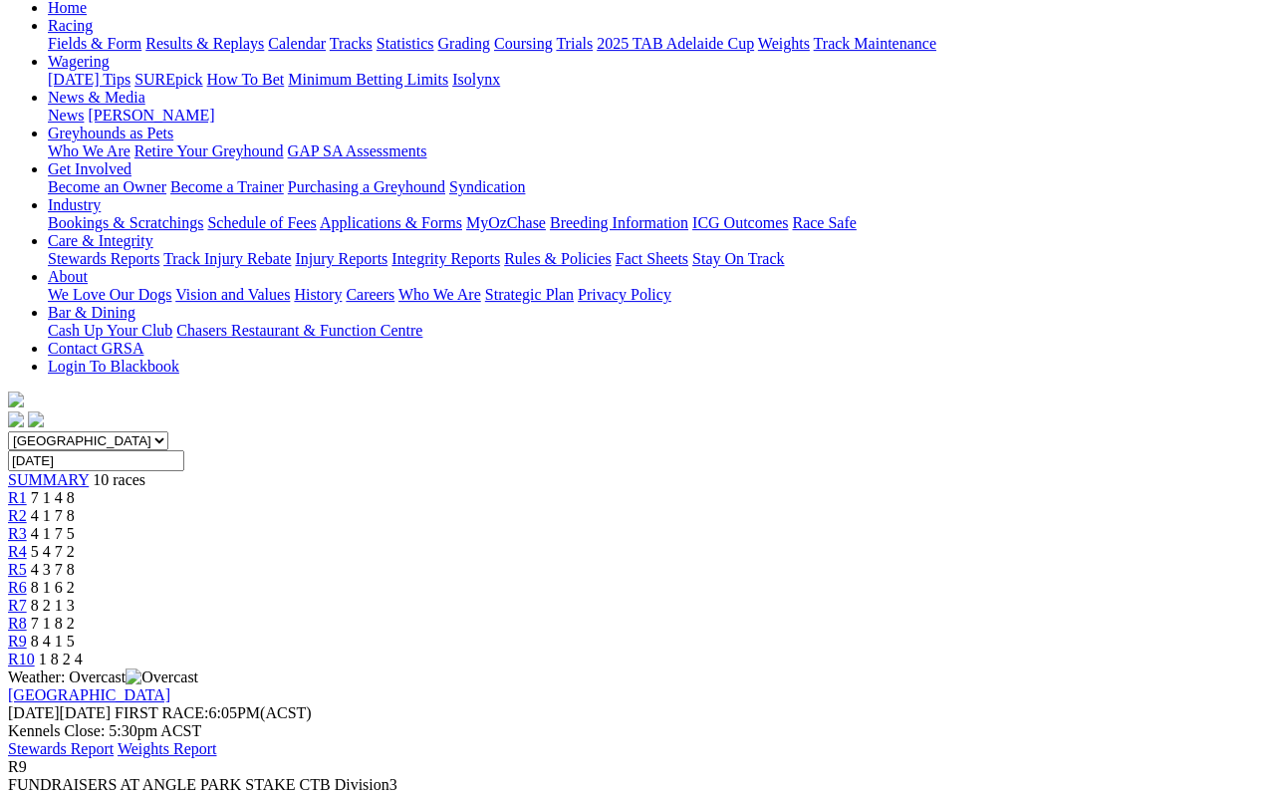
scroll to position [215, 0]
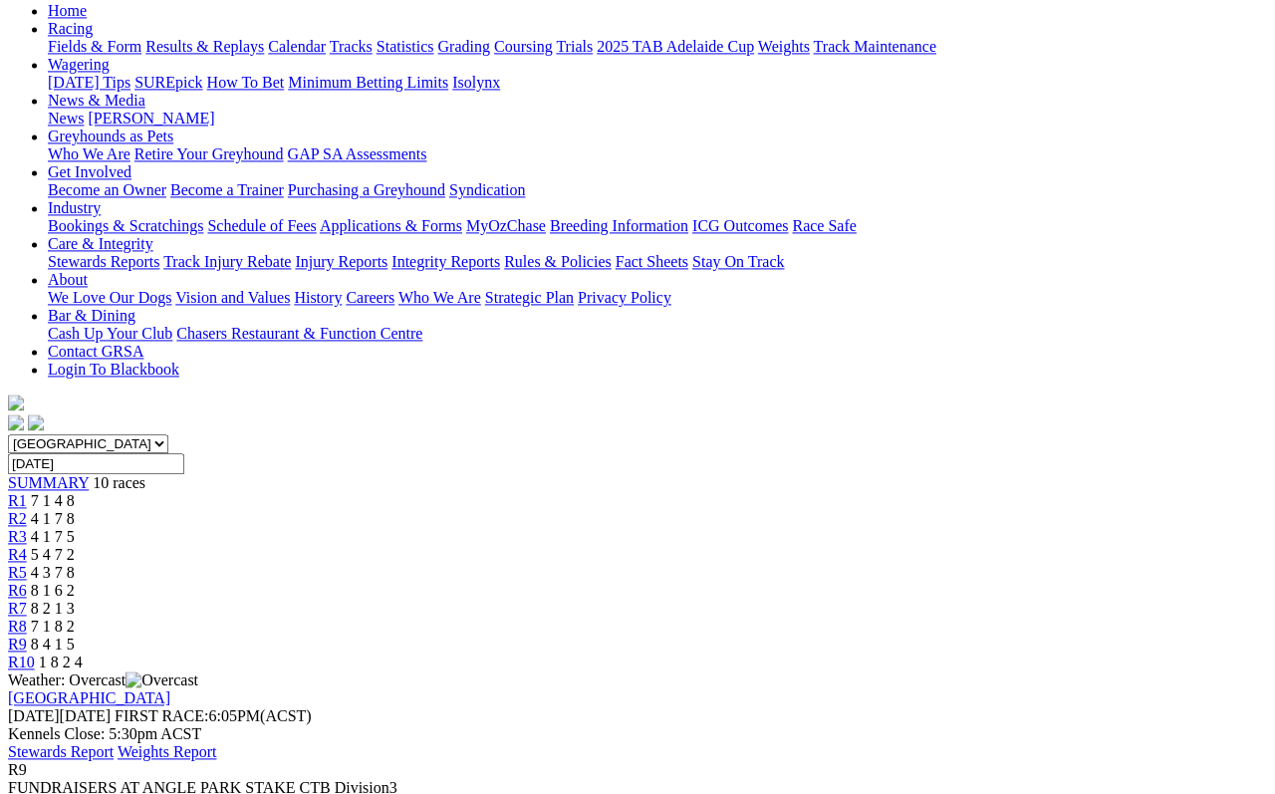
click at [35, 653] on span "R10" at bounding box center [21, 661] width 27 height 17
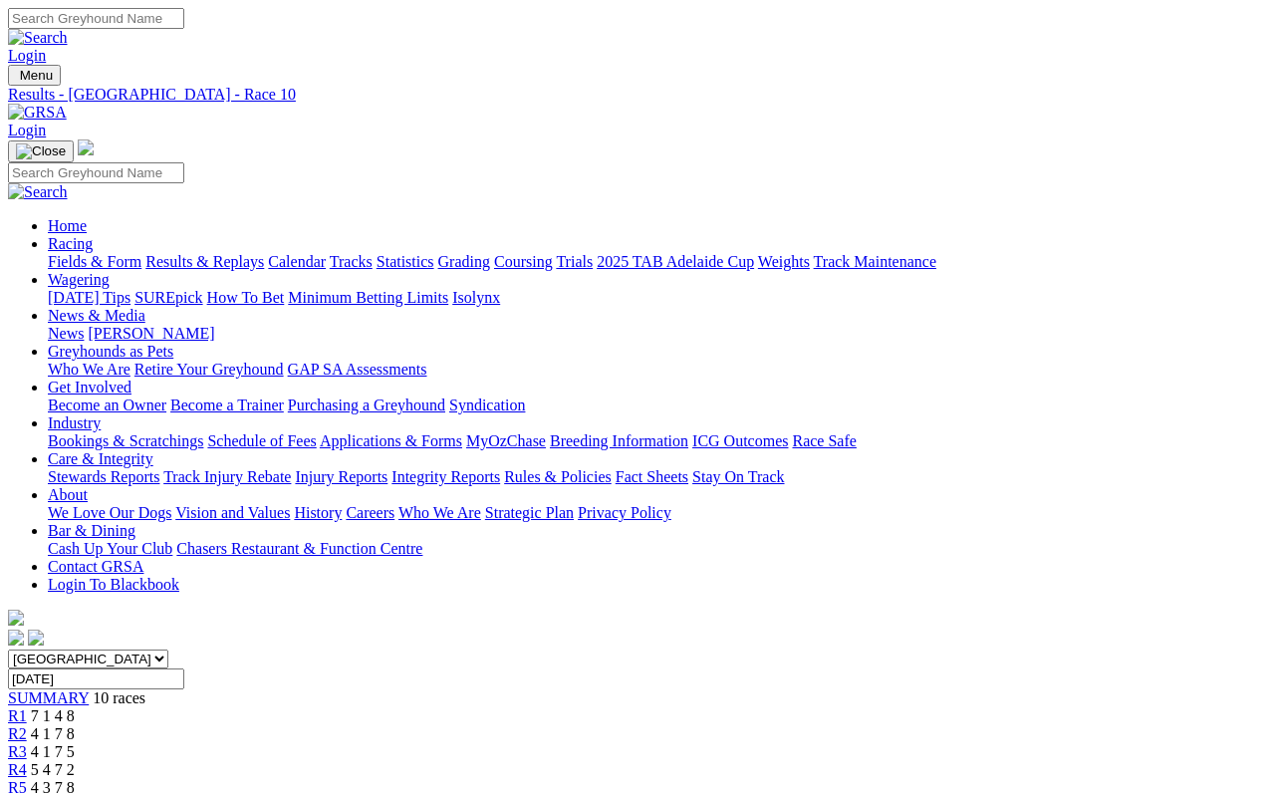
click at [263, 253] on link "Results & Replays" at bounding box center [204, 261] width 119 height 17
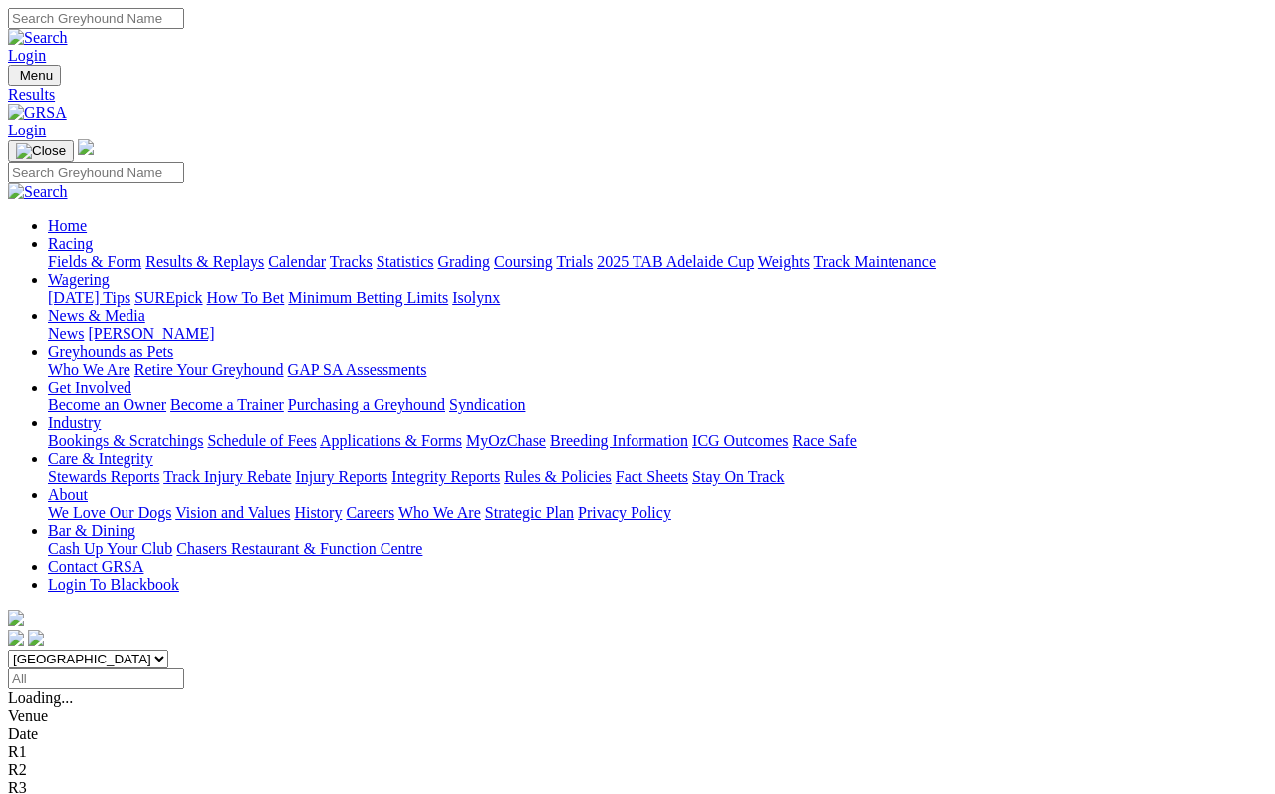
scroll to position [7, 0]
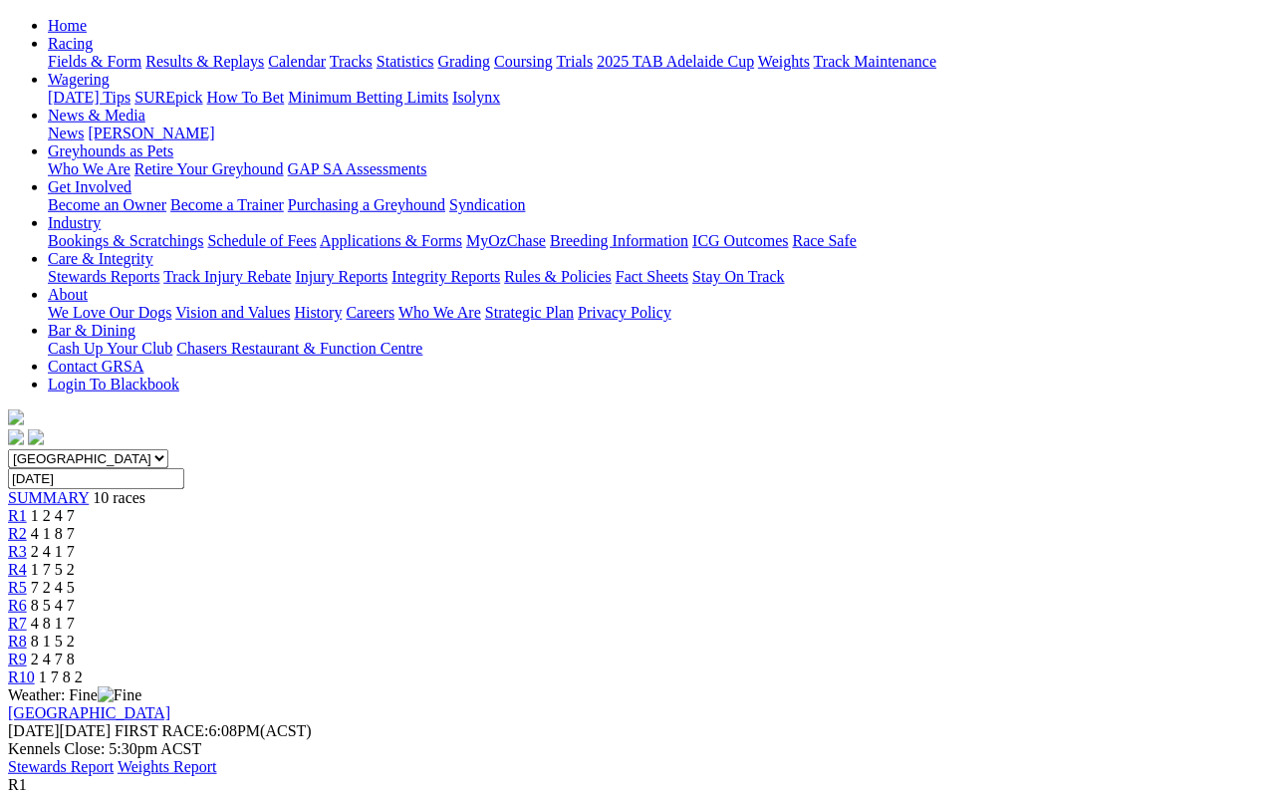
scroll to position [198, 0]
click at [27, 527] on span "R2" at bounding box center [17, 535] width 19 height 17
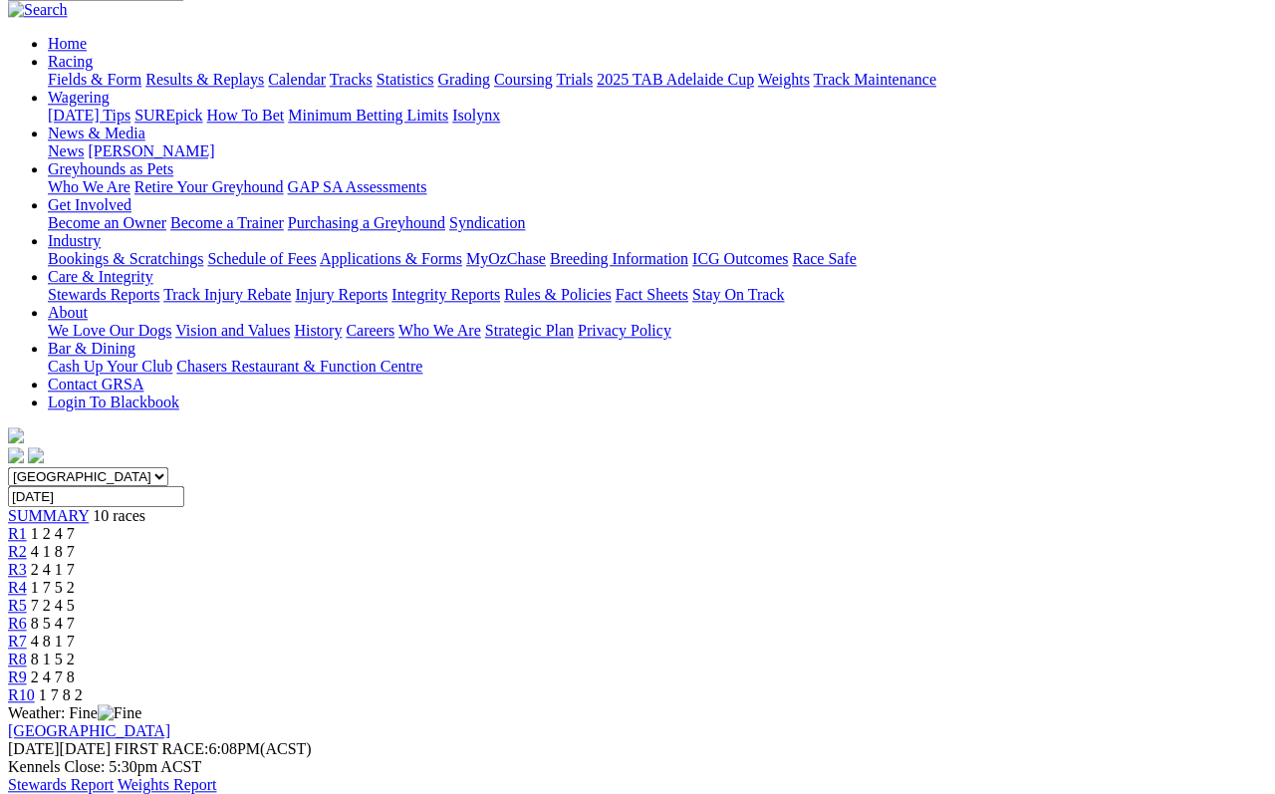
scroll to position [153, 0]
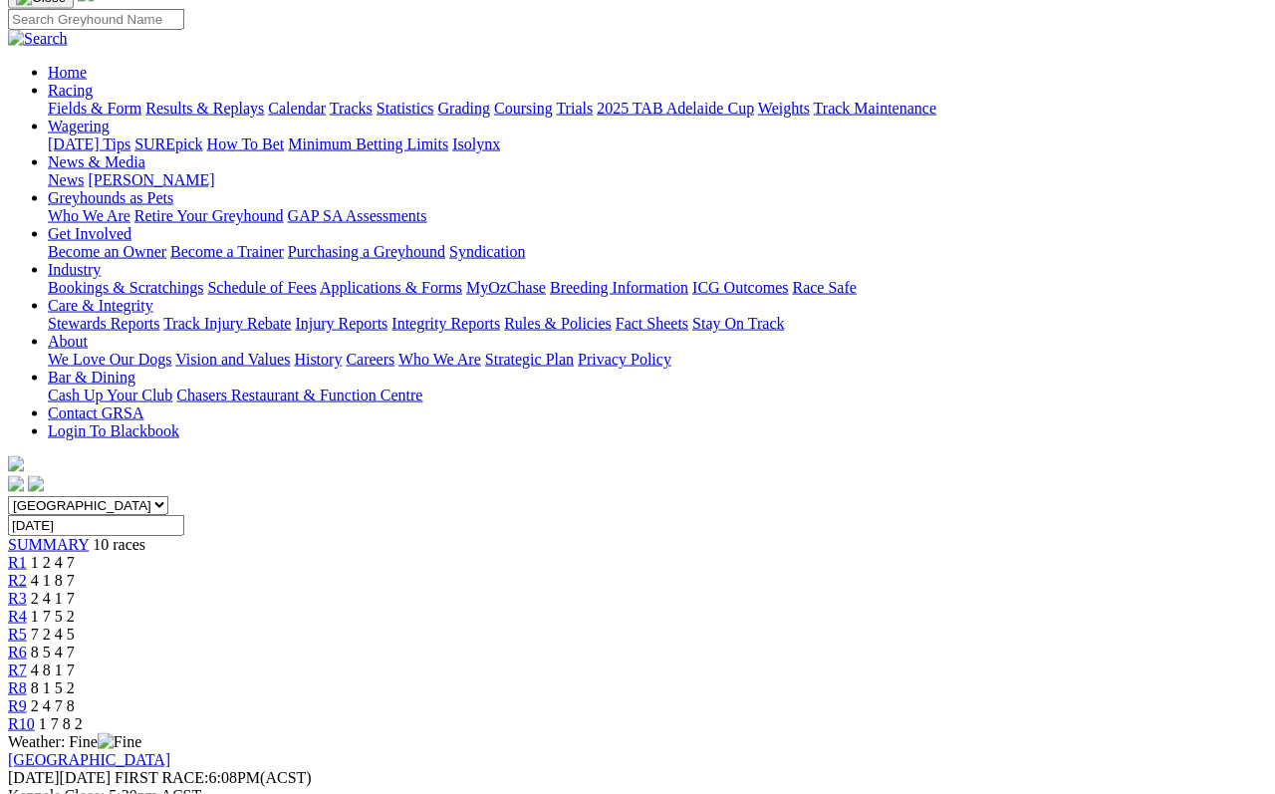
click at [27, 590] on link "R3" at bounding box center [17, 598] width 19 height 17
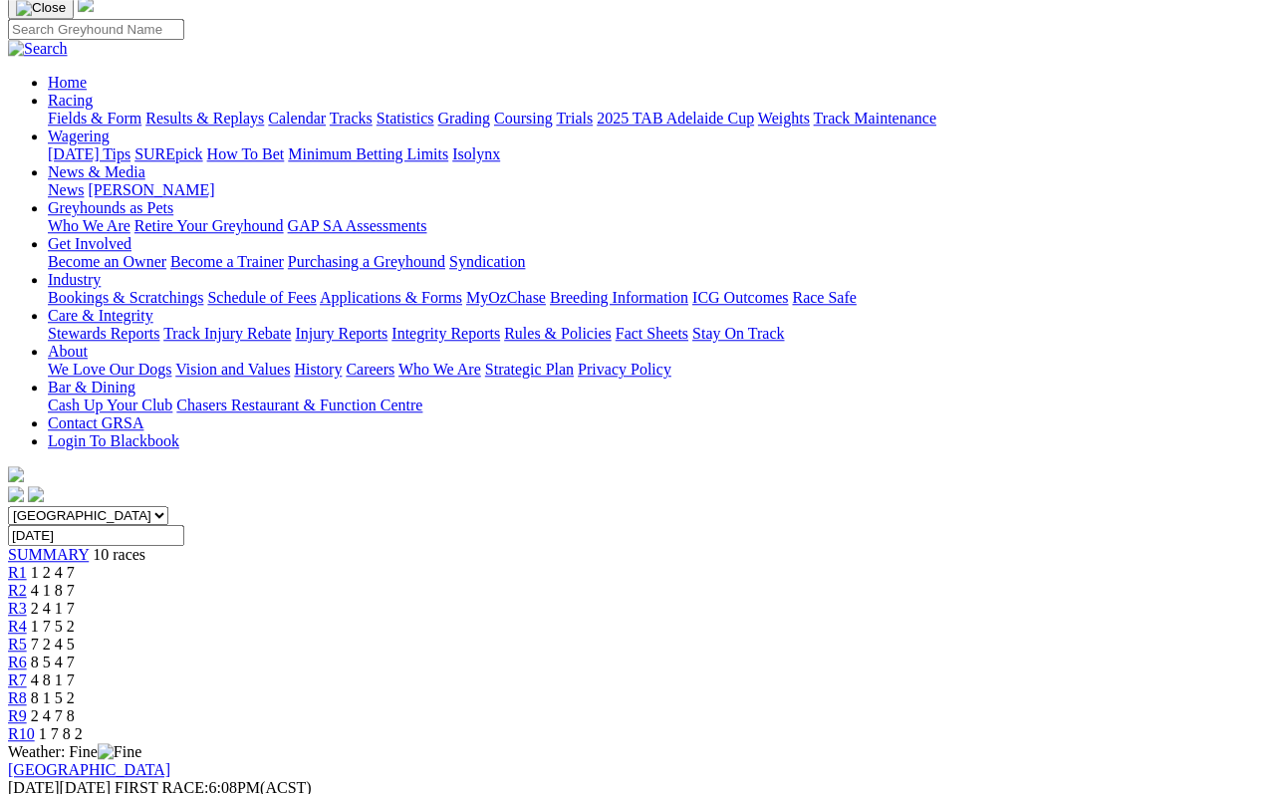
scroll to position [142, 0]
click at [27, 619] on span "R4" at bounding box center [17, 627] width 19 height 17
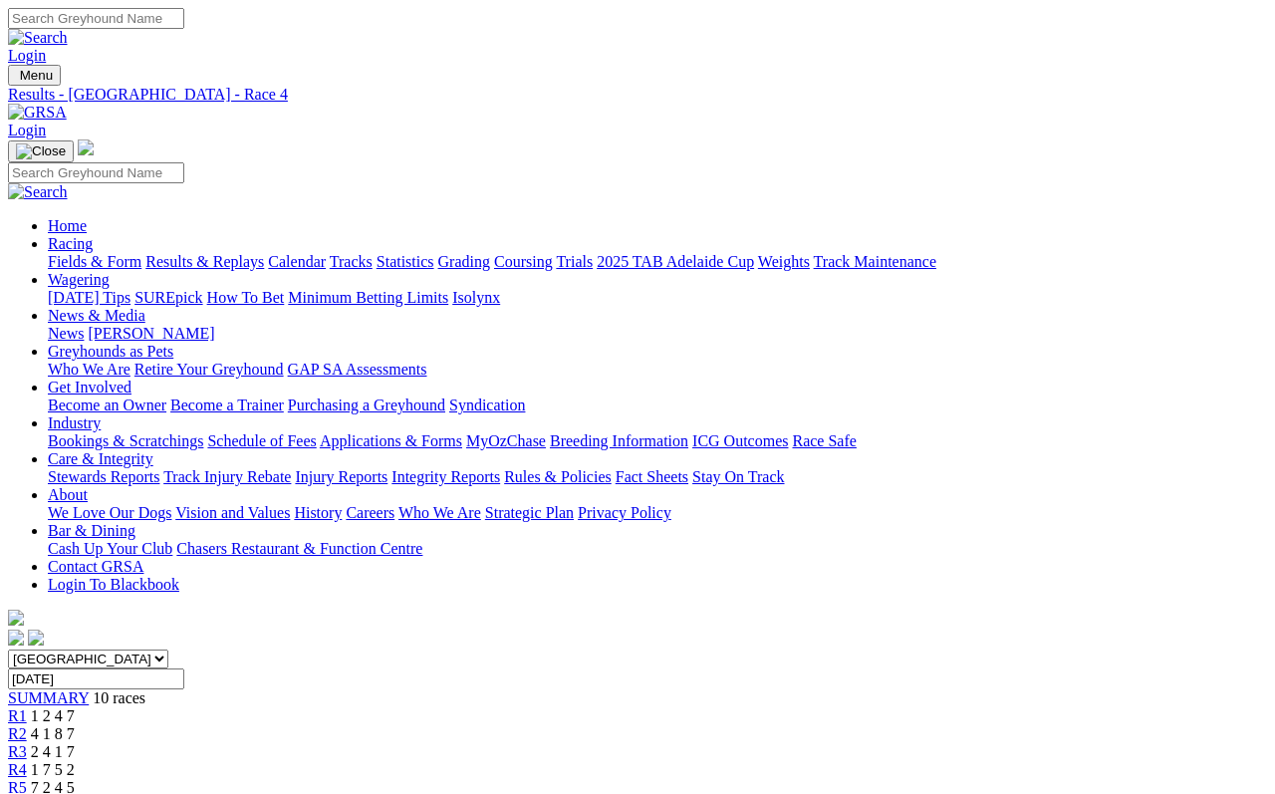
click at [75, 779] on span "7 2 4 5" at bounding box center [53, 787] width 44 height 17
click at [27, 793] on span "R6" at bounding box center [17, 805] width 19 height 17
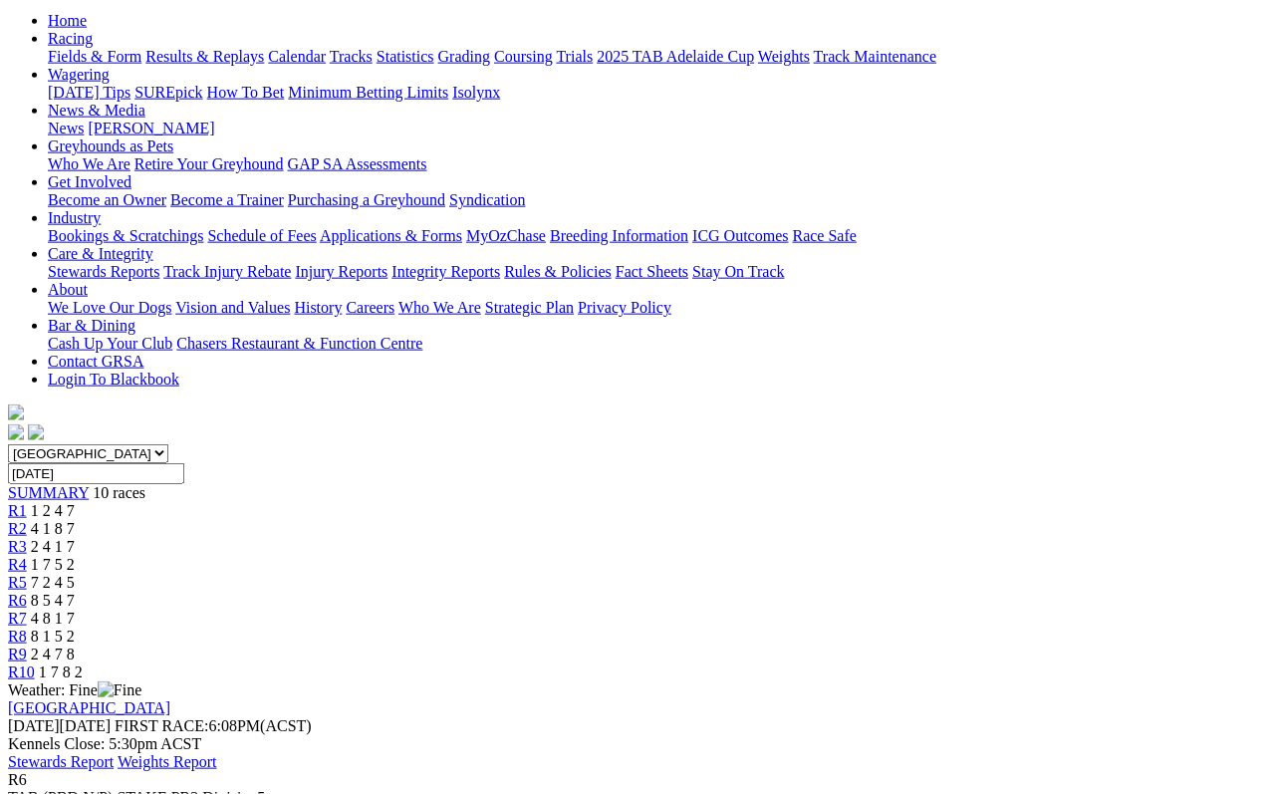
scroll to position [196, 0]
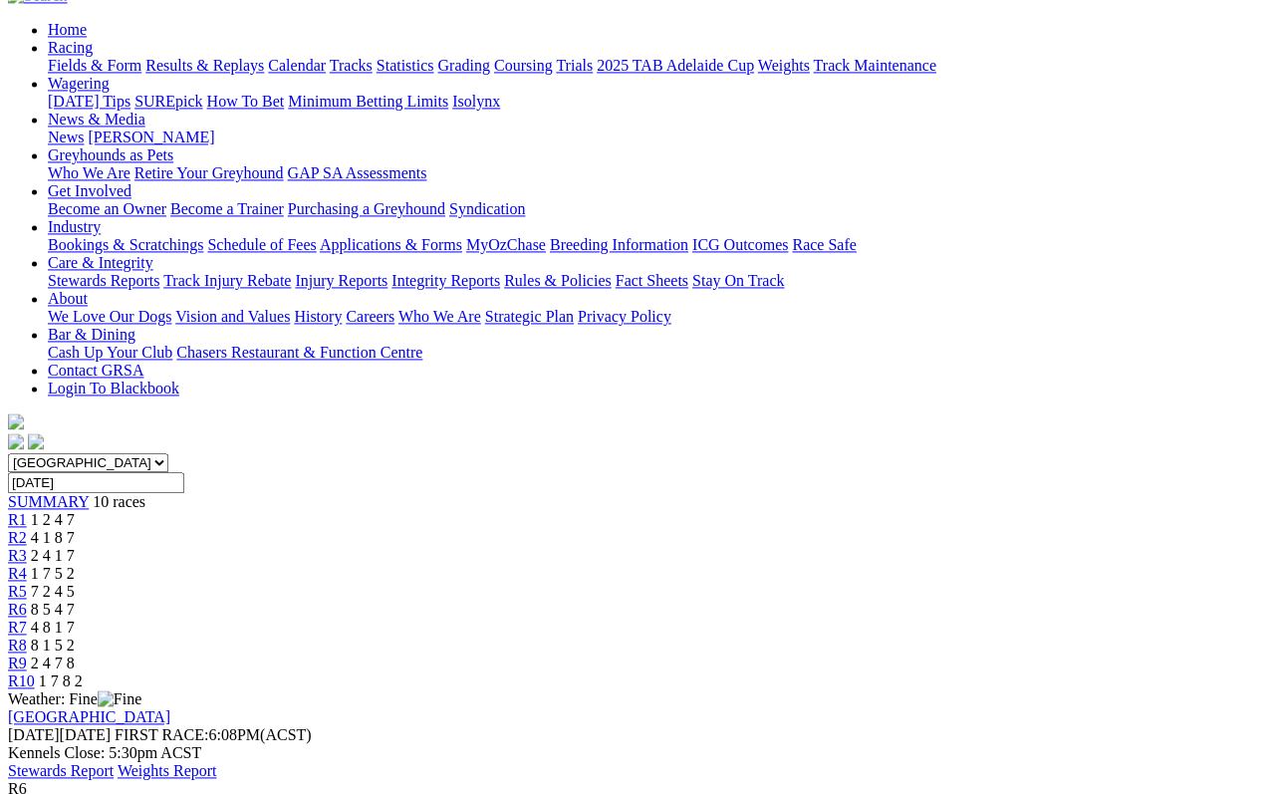
click at [27, 619] on link "R7" at bounding box center [17, 627] width 19 height 17
